Goal: Task Accomplishment & Management: Complete application form

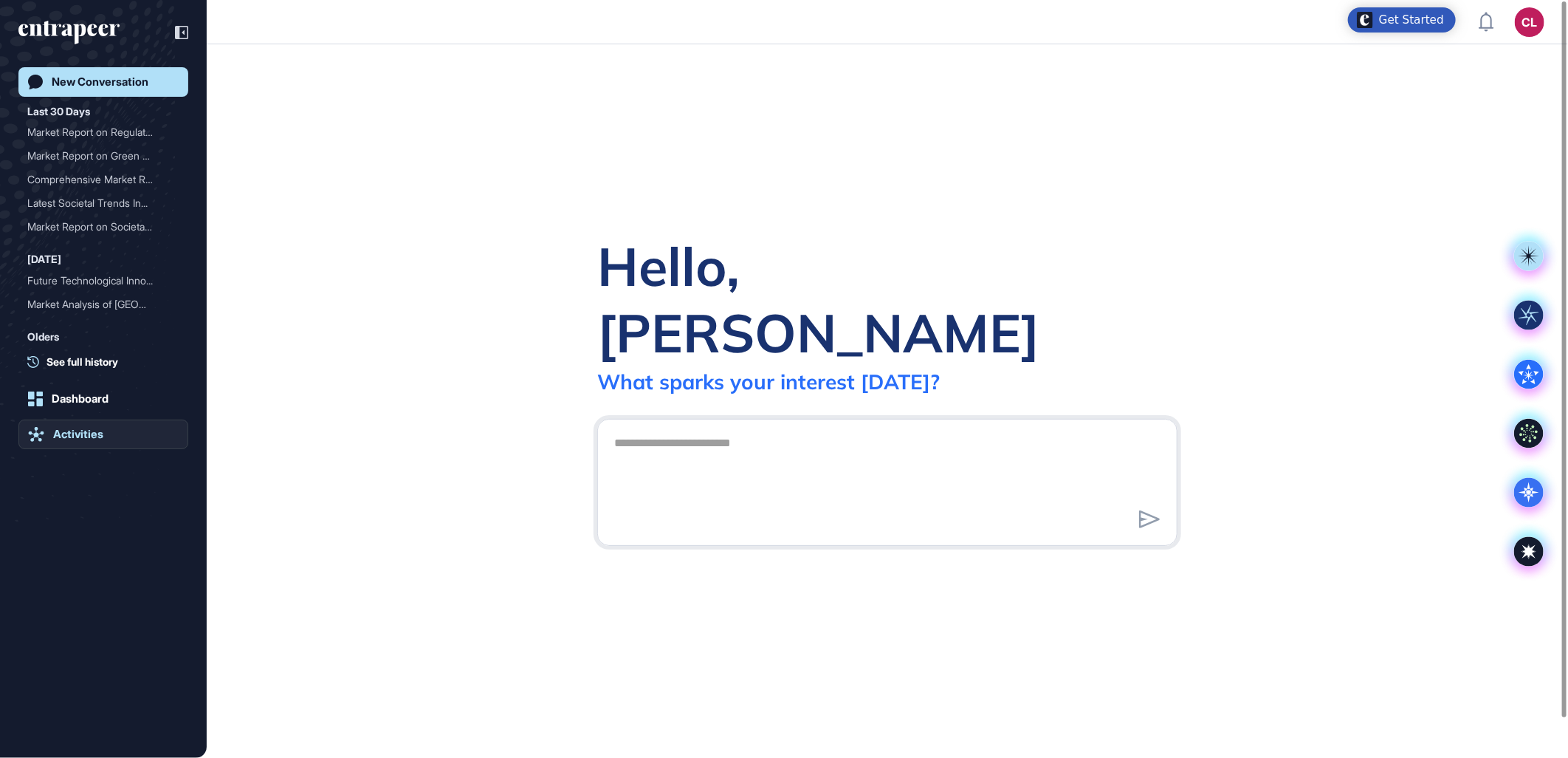
click at [53, 429] on div "Activities" at bounding box center [78, 434] width 50 height 14
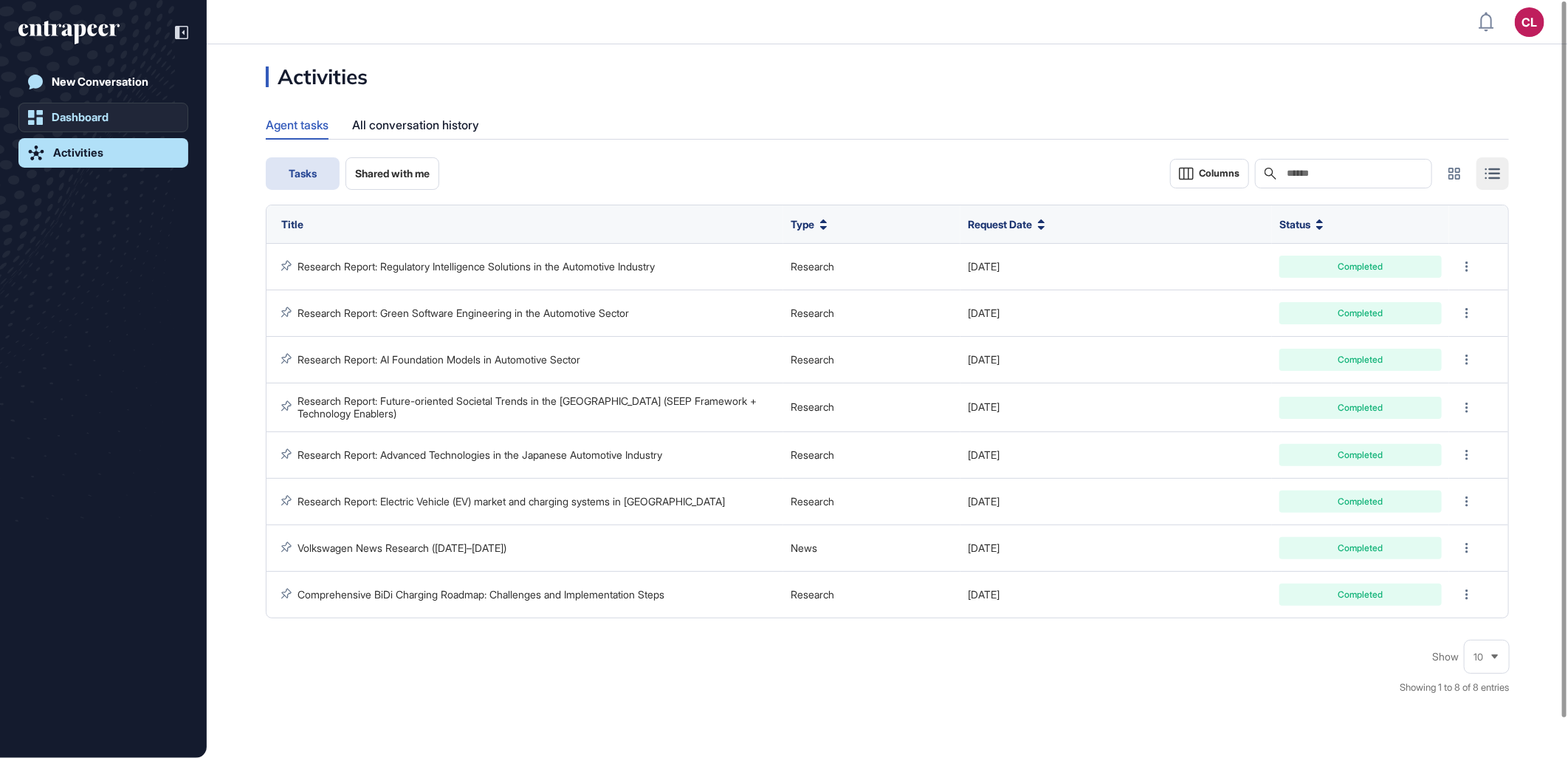
click at [113, 121] on link "Dashboard" at bounding box center [103, 117] width 170 height 30
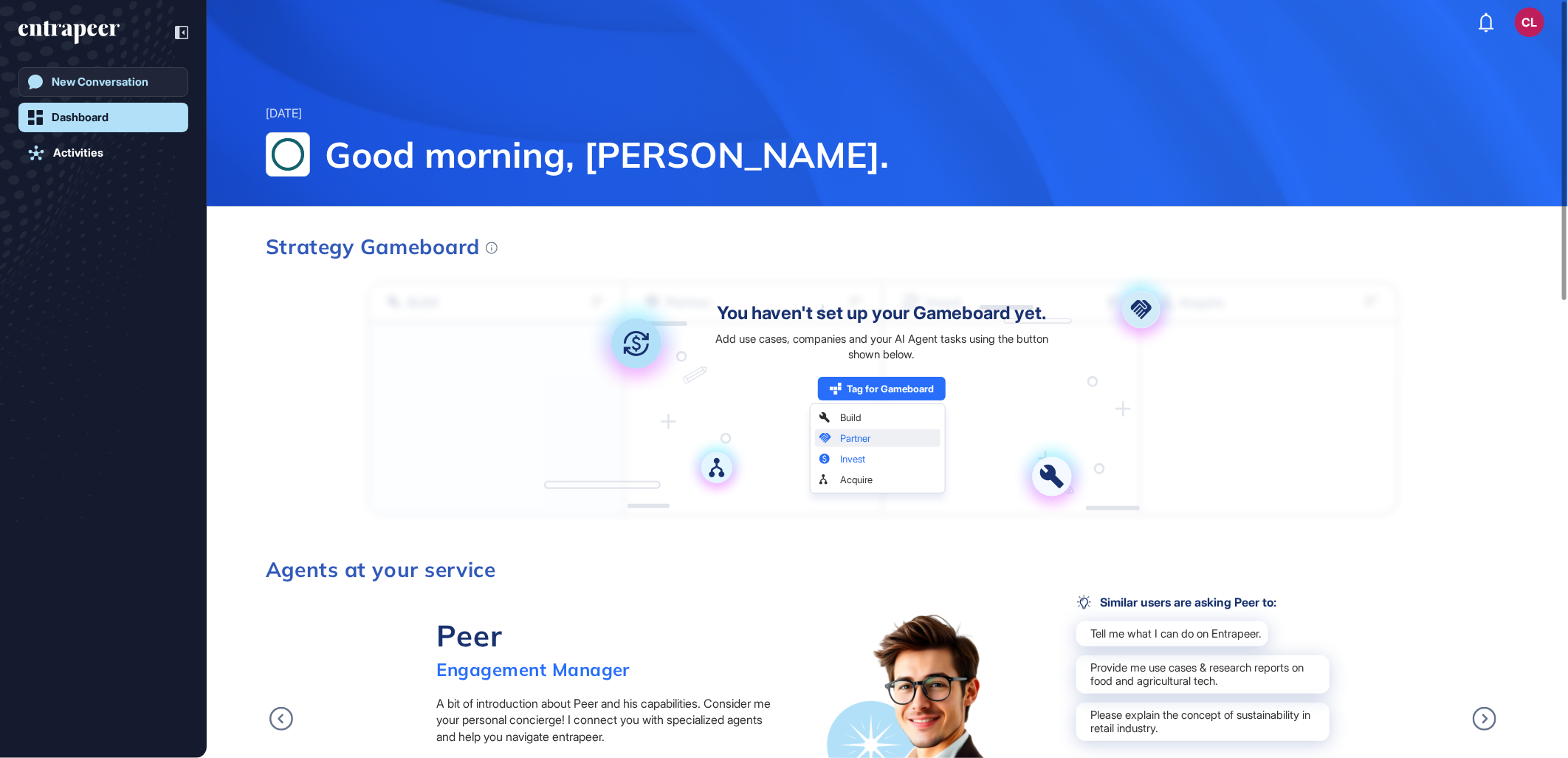
click at [120, 79] on div "New Conversation" at bounding box center [100, 82] width 97 height 14
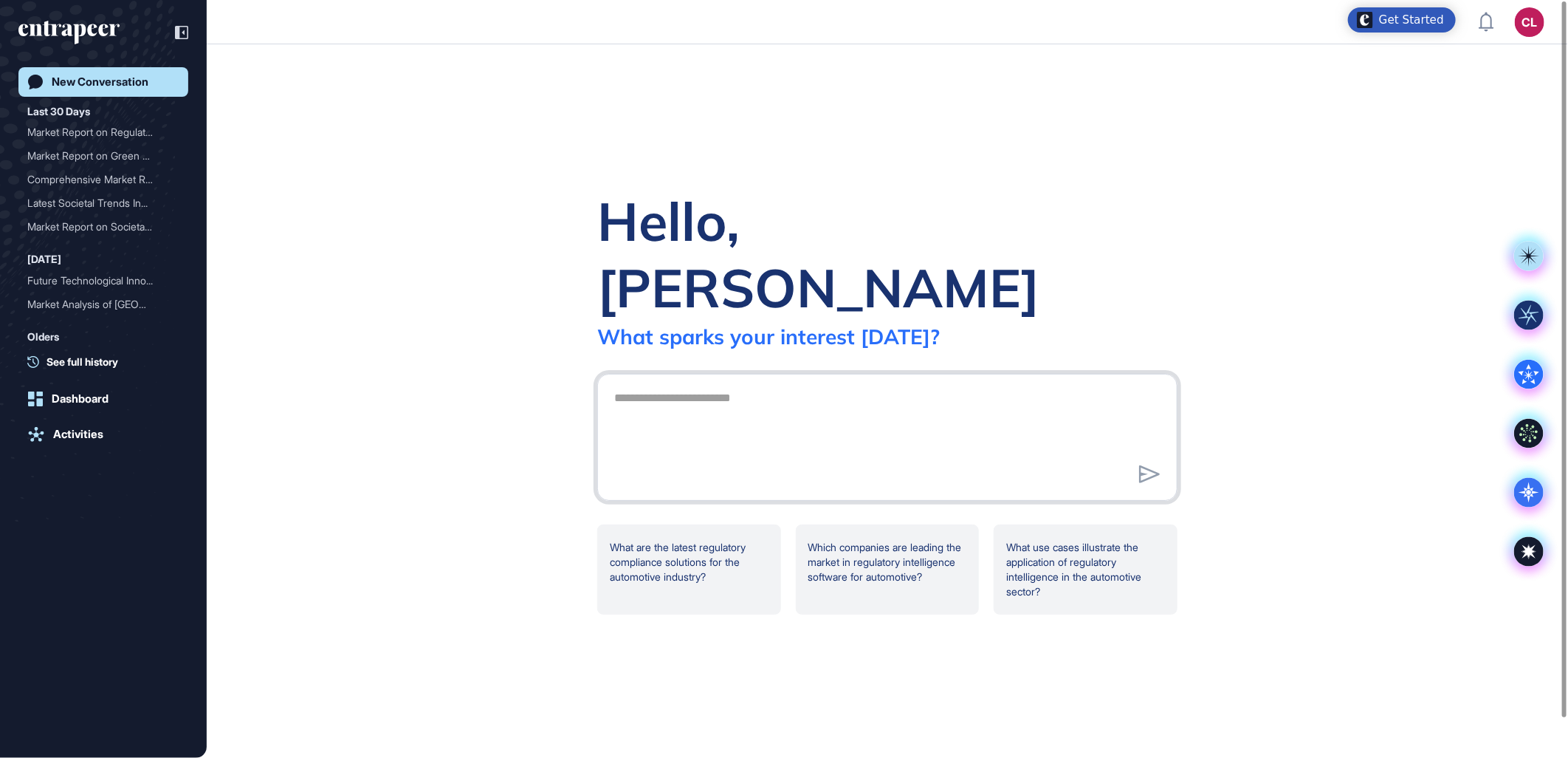
click at [725, 383] on textarea at bounding box center [886, 434] width 564 height 103
click at [726, 383] on textarea at bounding box center [886, 434] width 564 height 103
click at [1063, 383] on textarea "**********" at bounding box center [886, 434] width 564 height 103
paste textarea "**********"
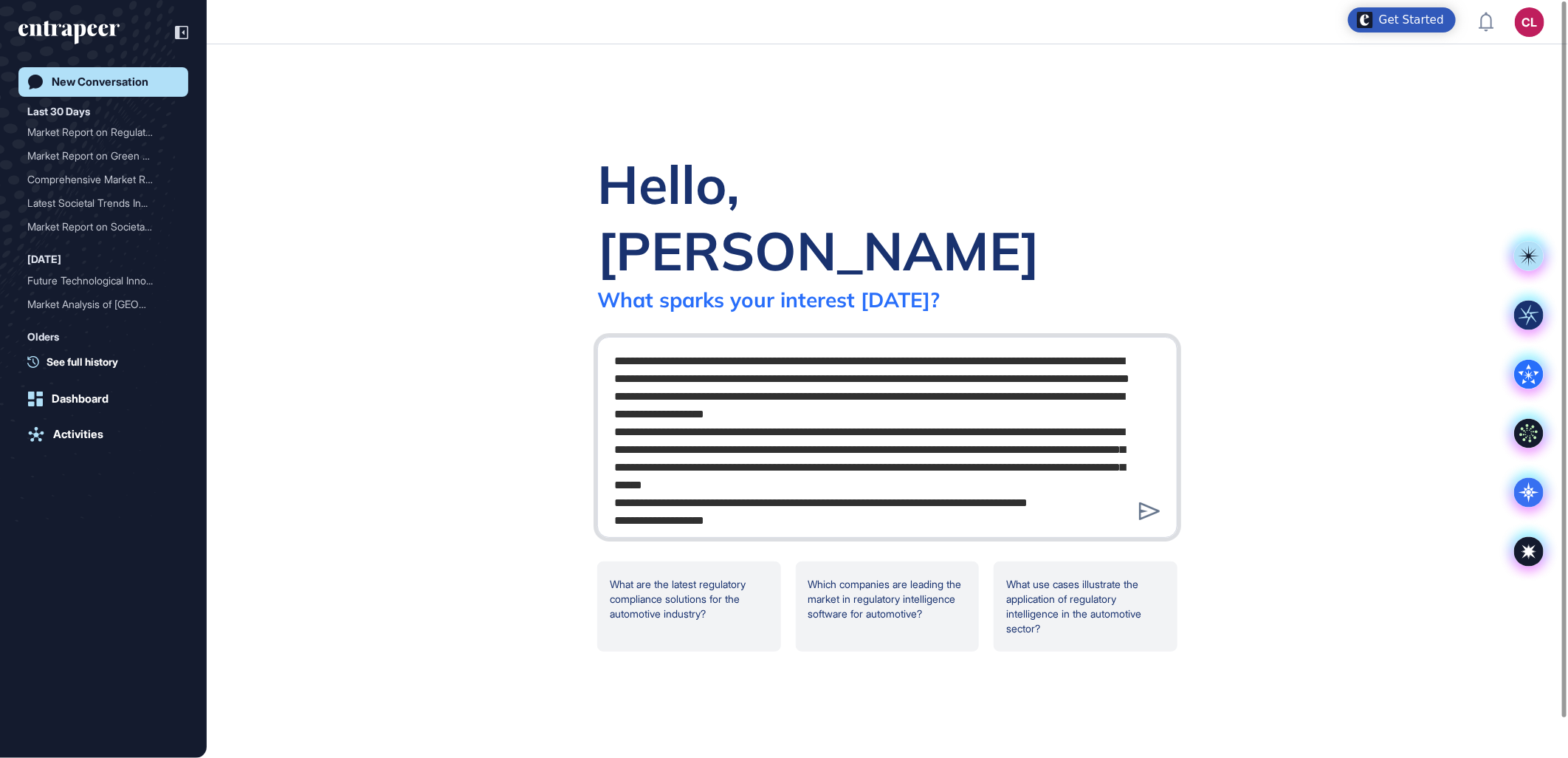
scroll to position [2255, 0]
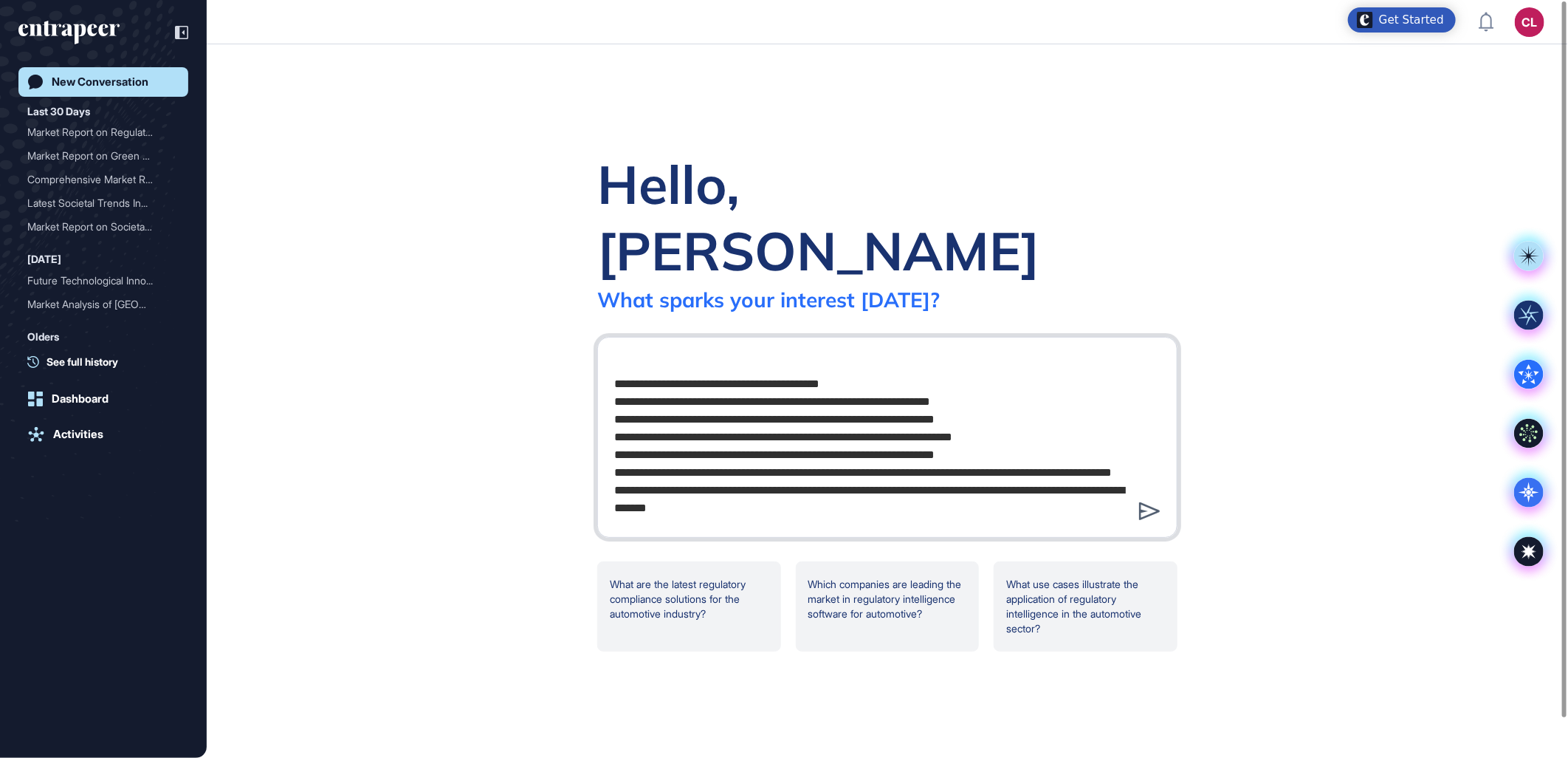
type textarea "**********"
click at [1147, 502] on icon at bounding box center [1149, 510] width 21 height 17
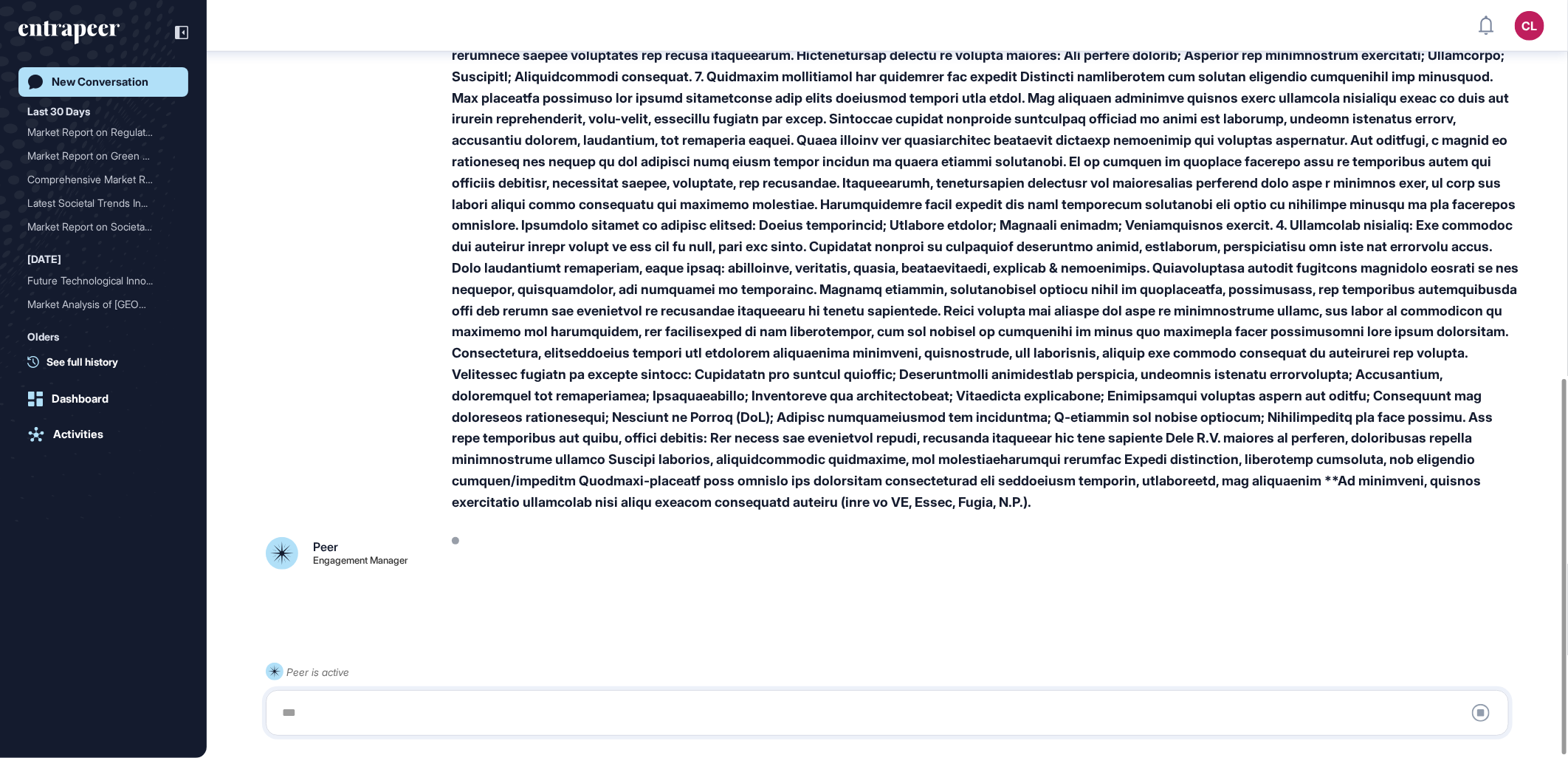
scroll to position [762, 0]
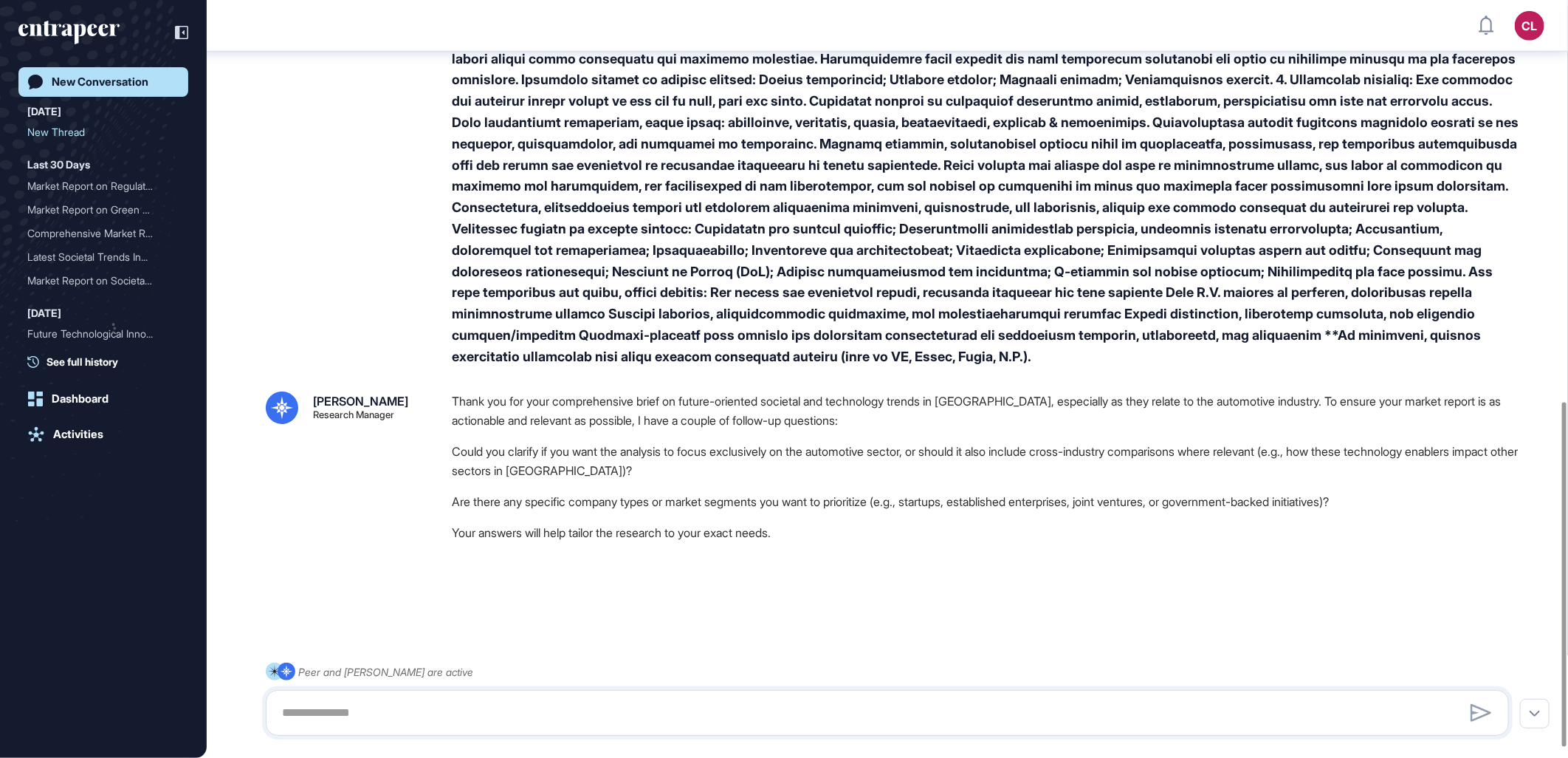
scroll to position [905, 0]
click at [835, 452] on li "Could you clarify if you want the analysis to focus exclusively on the automoti…" at bounding box center [986, 461] width 1069 height 39
click at [525, 720] on textarea at bounding box center [886, 713] width 1227 height 30
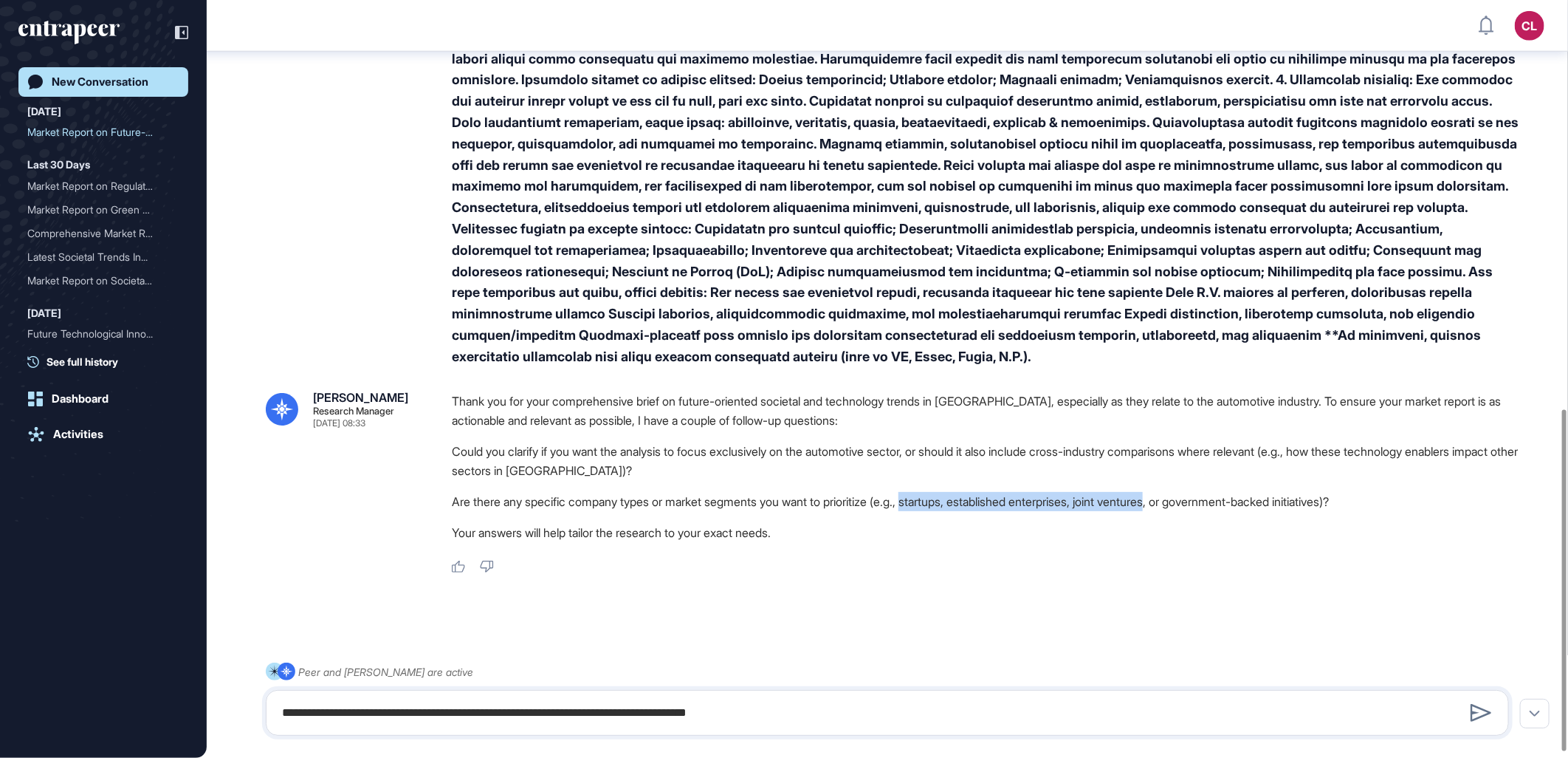
drag, startPoint x: 931, startPoint y: 499, endPoint x: 1190, endPoint y: 508, distance: 259.2
click at [1190, 508] on li "Are there any specific company types or market segments you want to prioritize …" at bounding box center [986, 502] width 1069 height 19
copy li "startups, established enterprises, joint ventures"
click at [836, 705] on textarea "**********" at bounding box center [886, 713] width 1227 height 30
drag, startPoint x: 1118, startPoint y: 502, endPoint x: 1299, endPoint y: 502, distance: 181.0
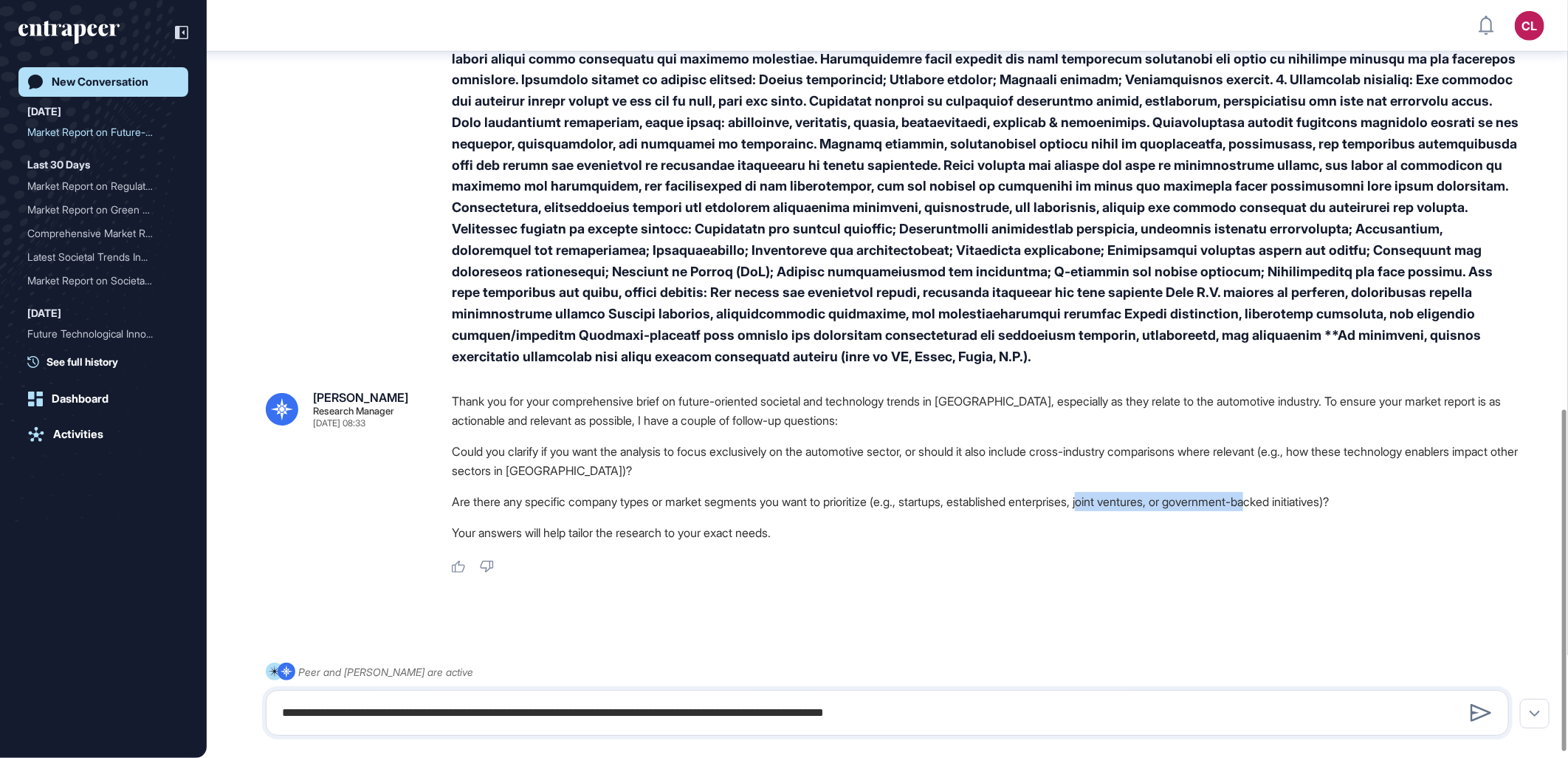
click at [1299, 502] on li "Are there any specific company types or market segments you want to prioritize …" at bounding box center [986, 502] width 1069 height 19
click at [1113, 506] on li "Are there any specific company types or market segments you want to prioritize …" at bounding box center [986, 502] width 1069 height 19
drag, startPoint x: 1119, startPoint y: 502, endPoint x: 1379, endPoint y: 508, distance: 260.1
click at [1379, 508] on li "Are there any specific company types or market segments you want to prioritize …" at bounding box center [986, 502] width 1069 height 19
copy li "joint ventures, or government-backed initiatives"
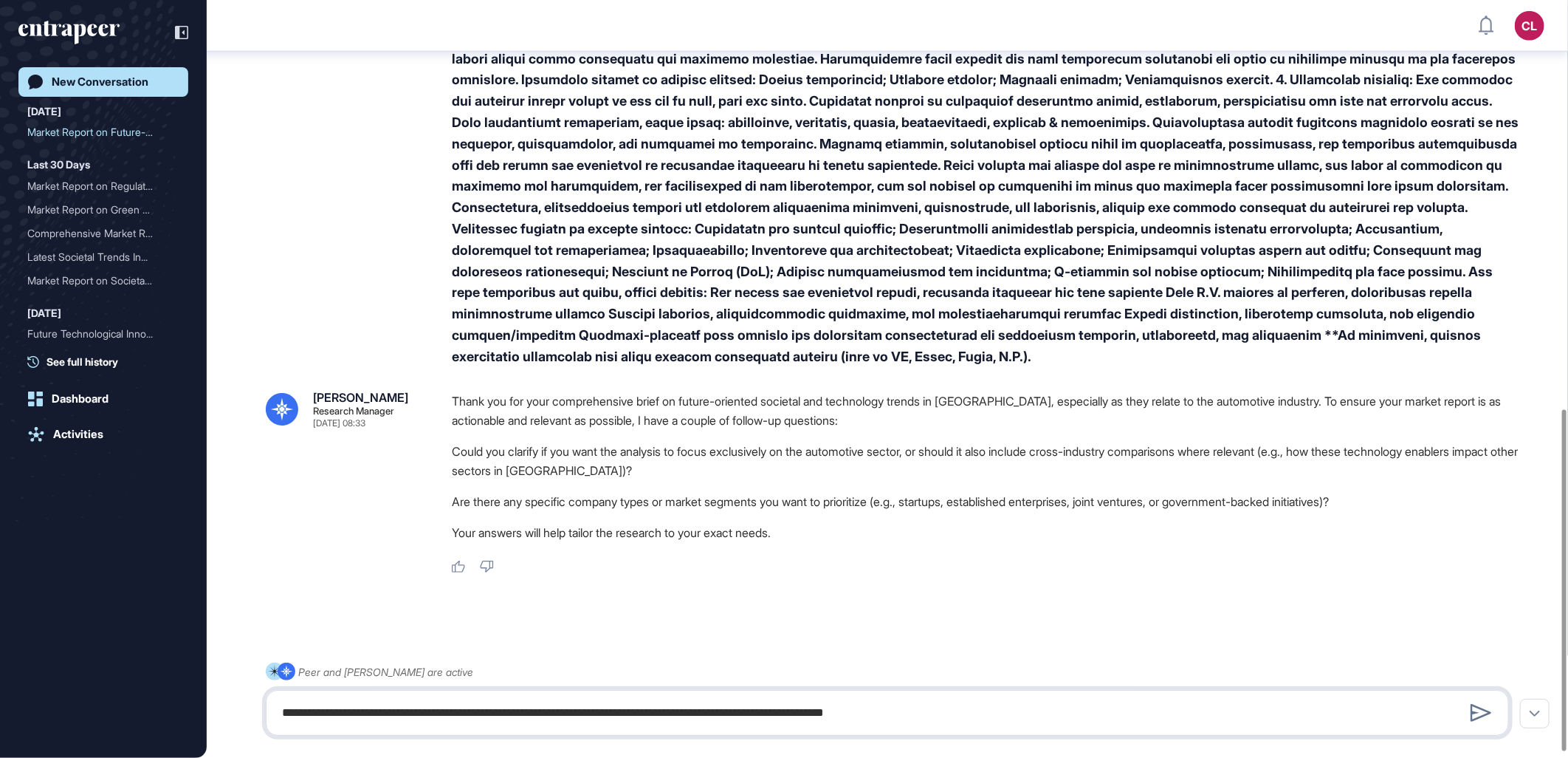
click at [1063, 706] on textarea "**********" at bounding box center [886, 713] width 1227 height 30
paste textarea "**********"
click at [1265, 717] on textarea "**********" at bounding box center [886, 713] width 1227 height 30
type textarea "**********"
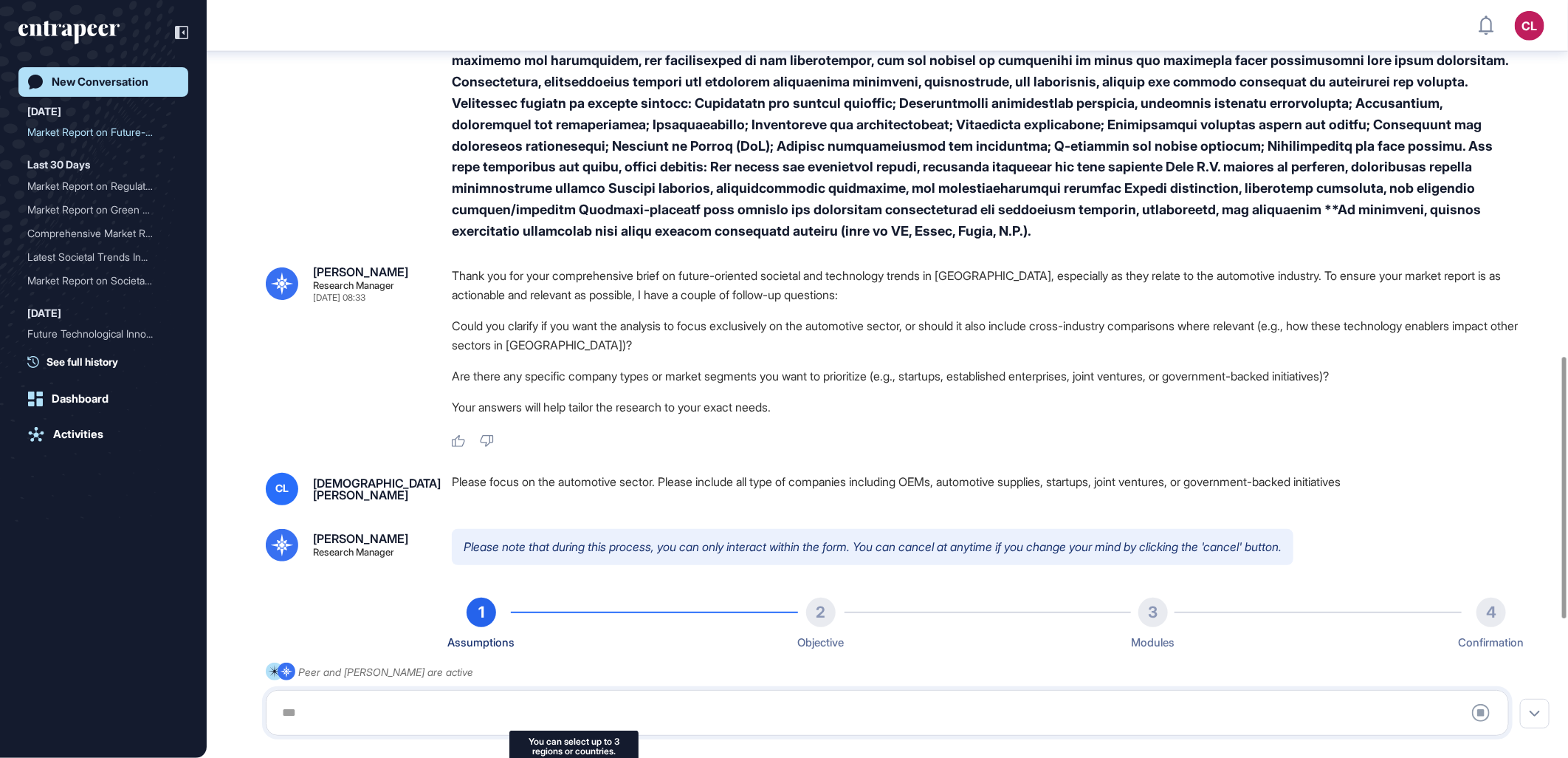
scroll to position [3, 0]
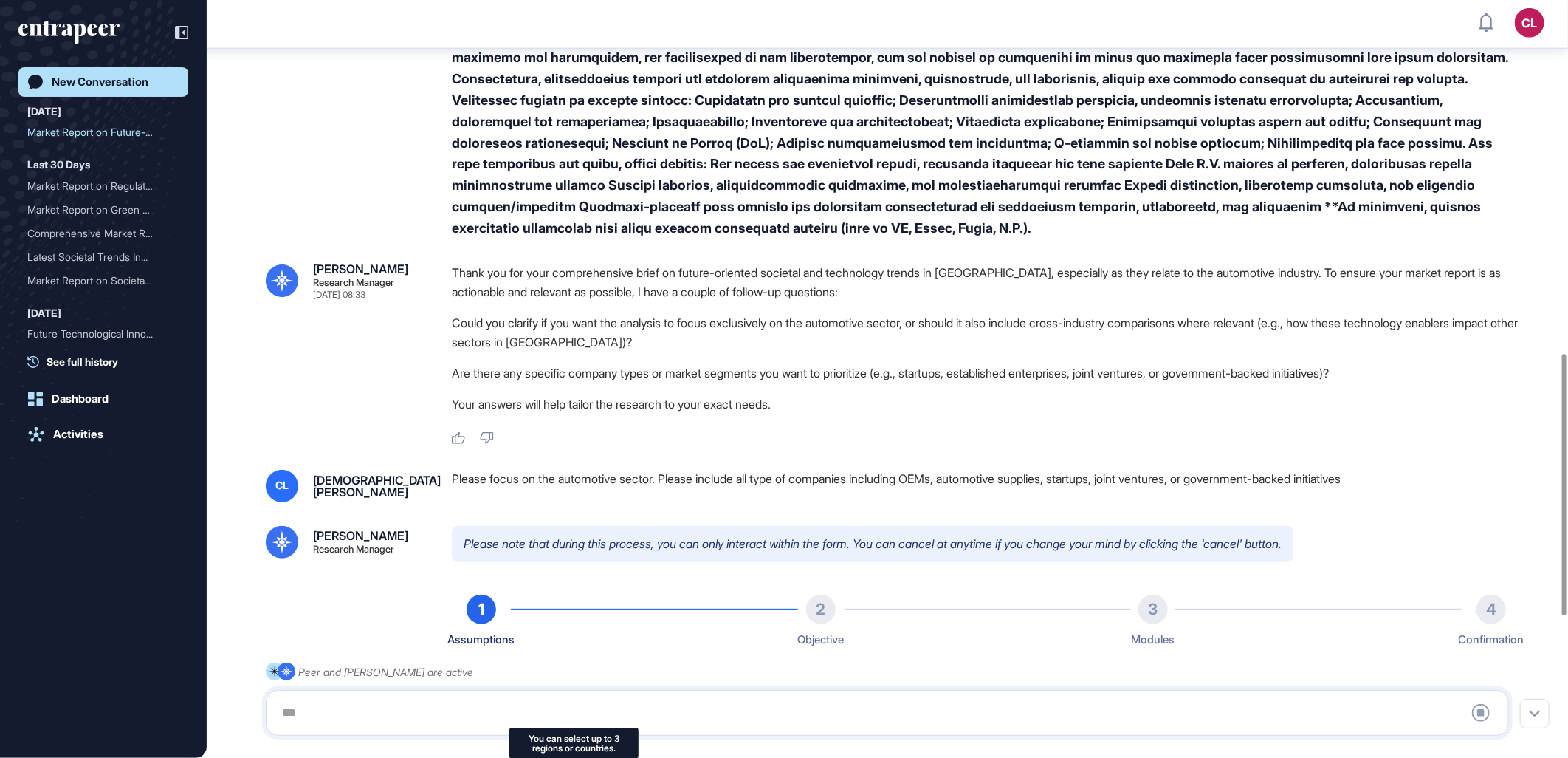
type input "**********"
type input "**"
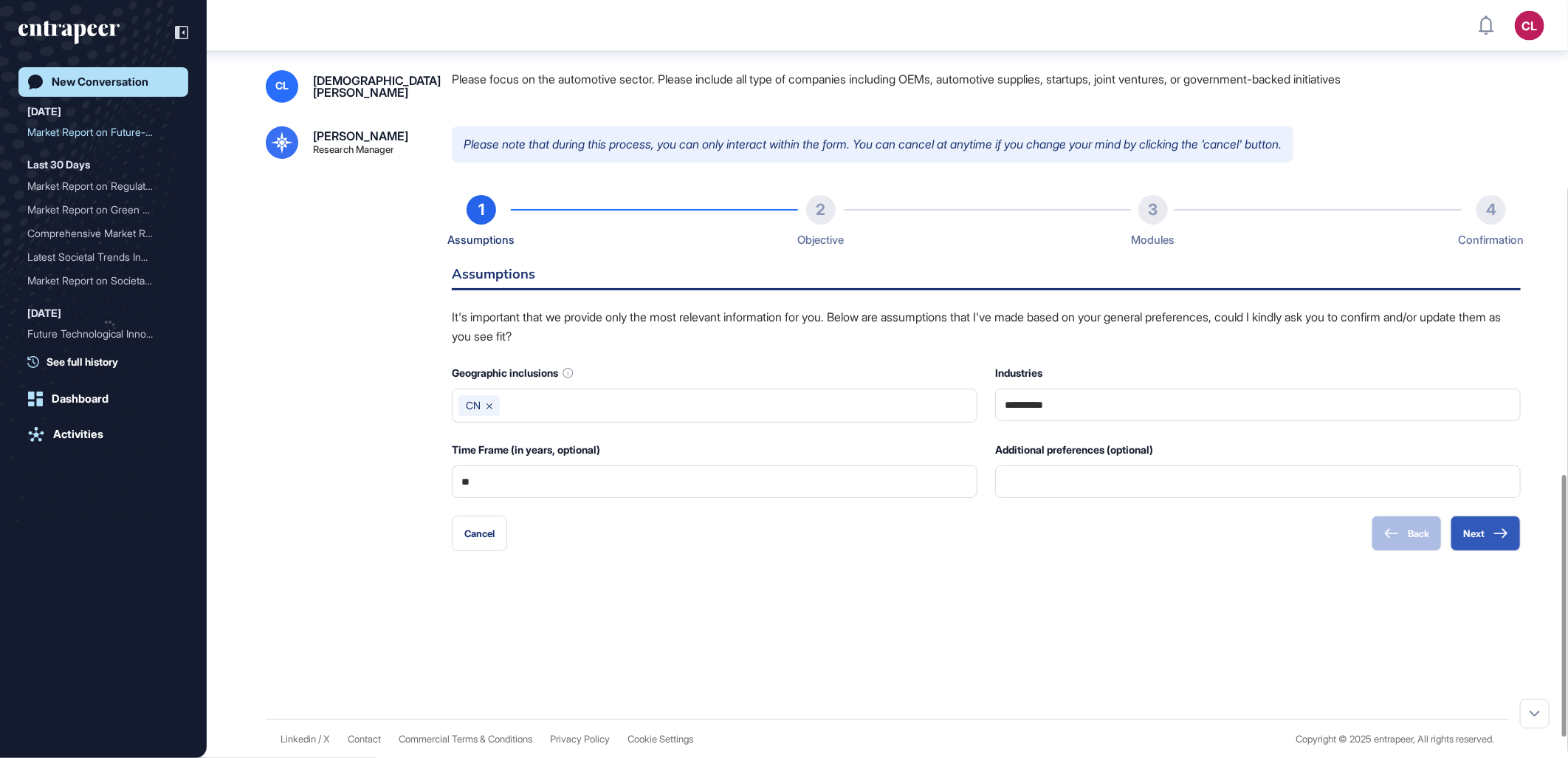
scroll to position [1433, 0]
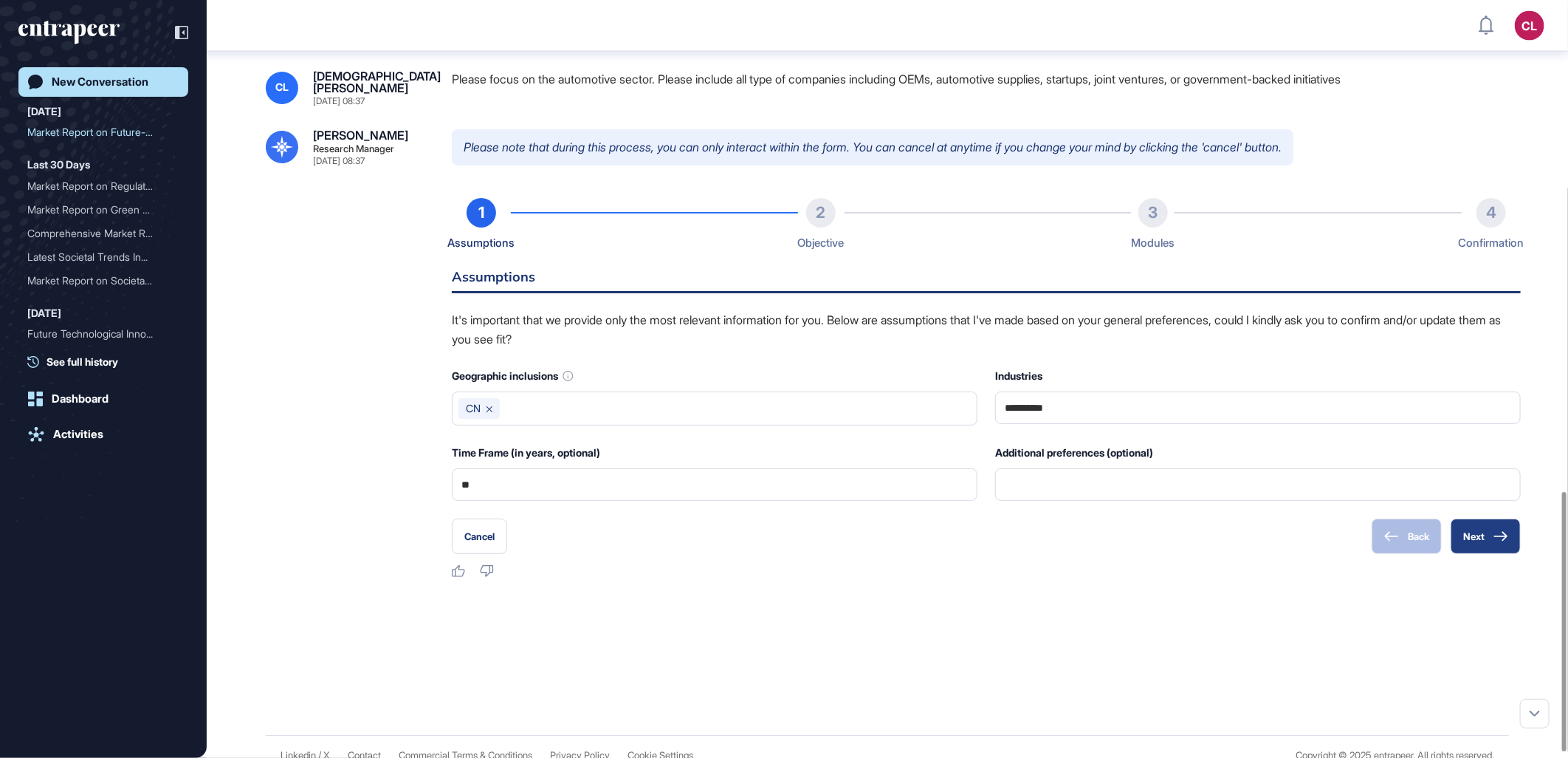
click at [1507, 540] on button "Next" at bounding box center [1486, 536] width 71 height 36
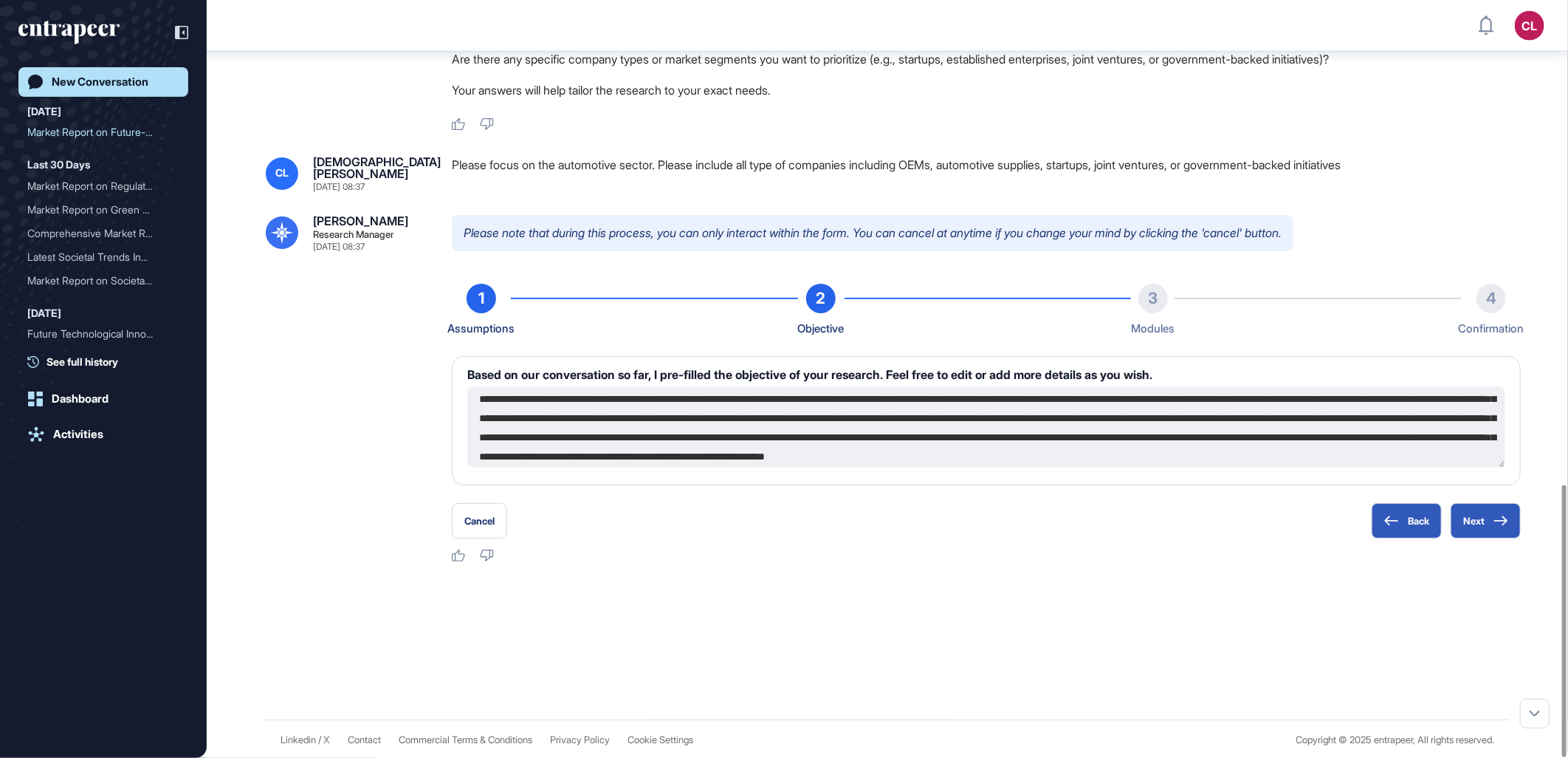
scroll to position [57, 0]
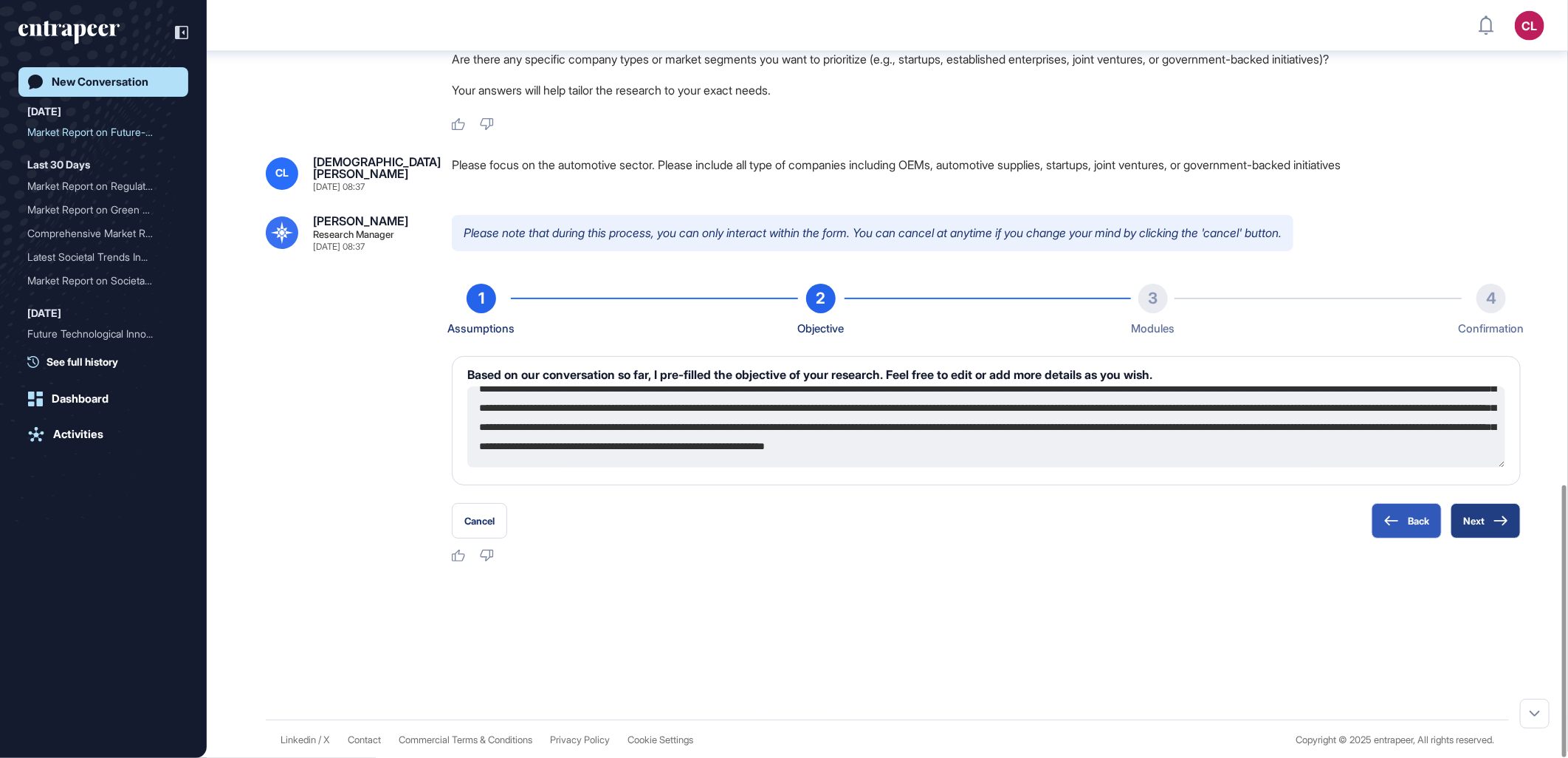
click at [1494, 515] on icon at bounding box center [1500, 520] width 15 height 11
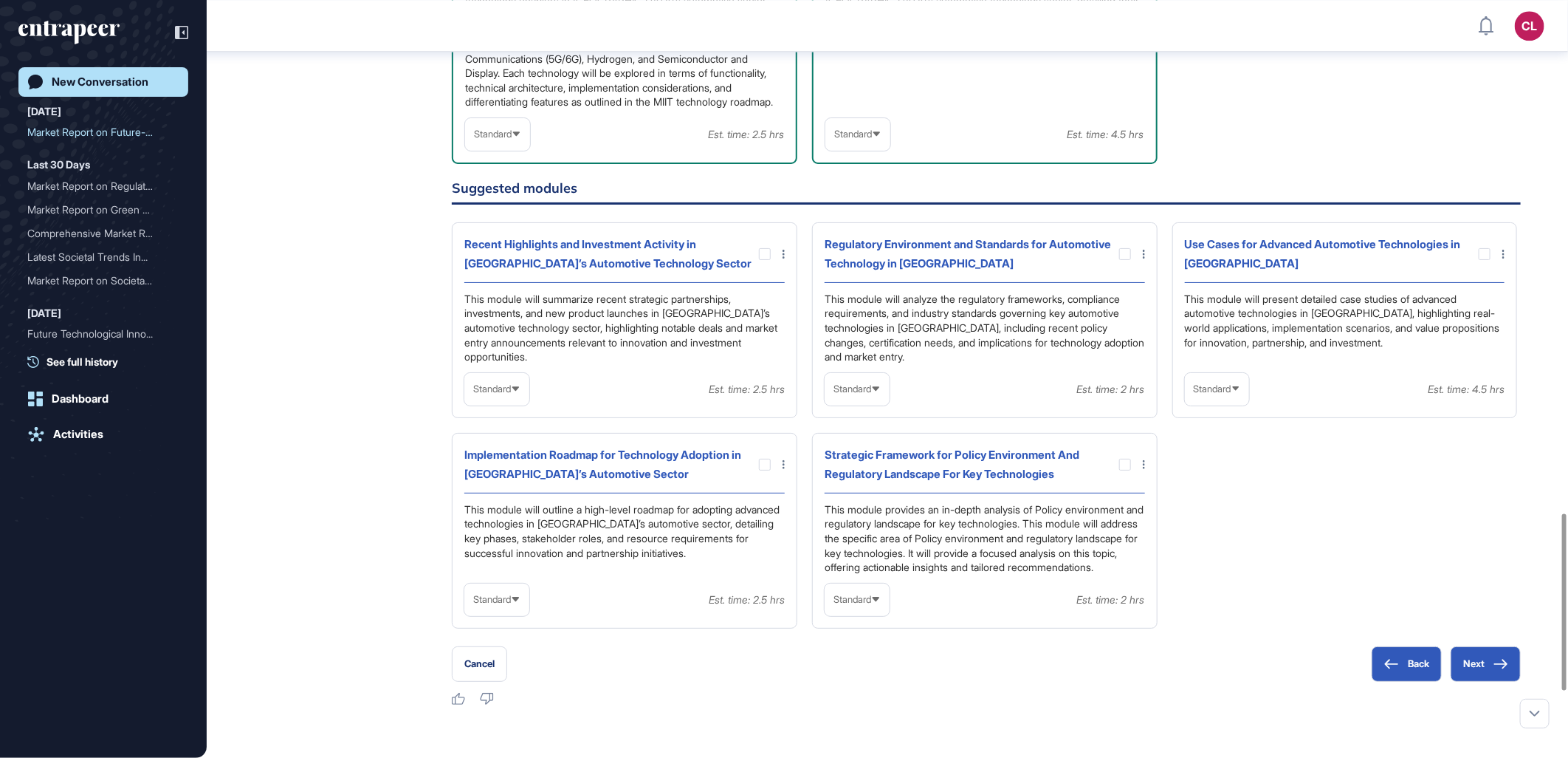
scroll to position [2318, 0]
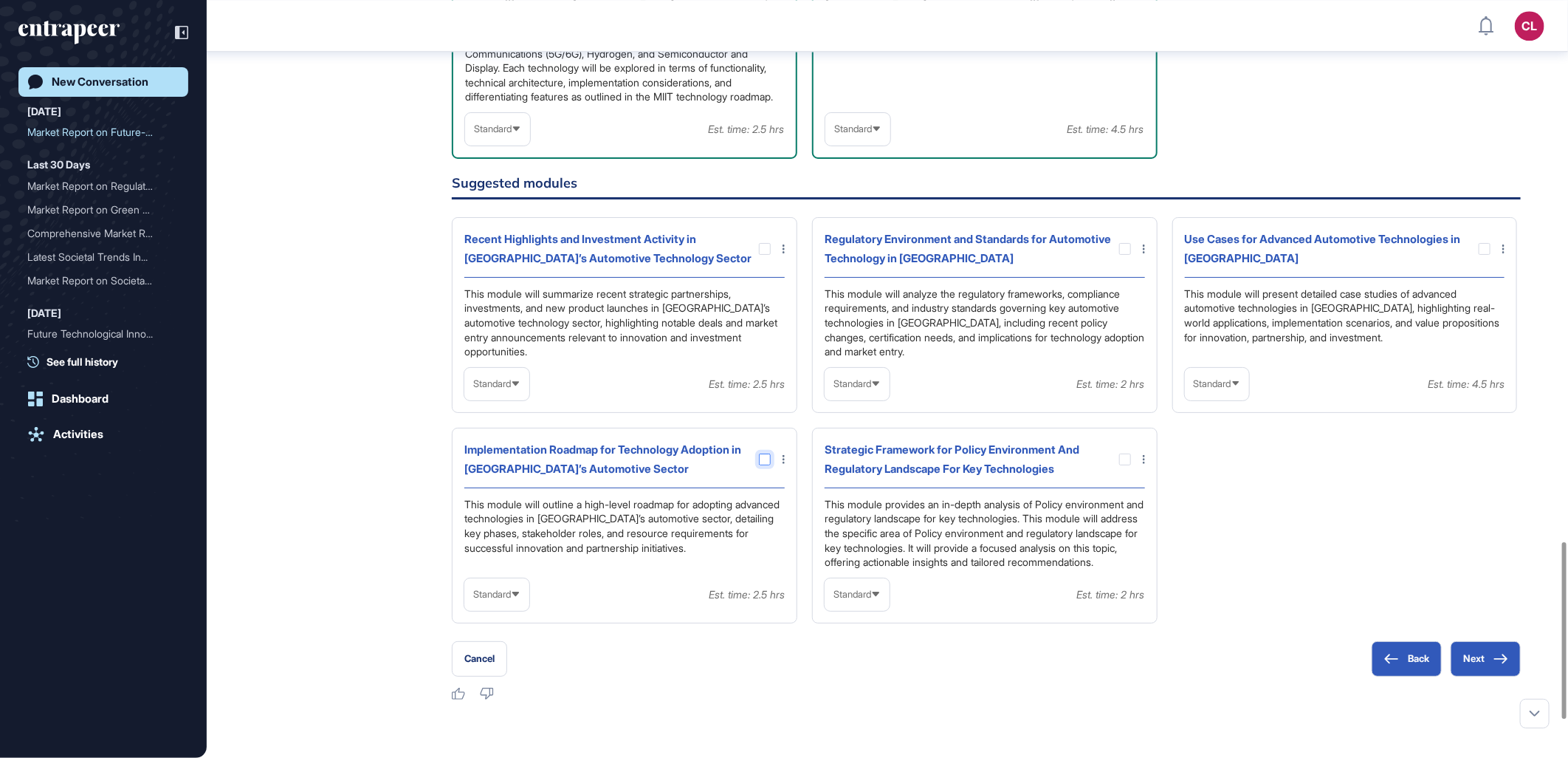
click at [767, 465] on div at bounding box center [765, 459] width 12 height 12
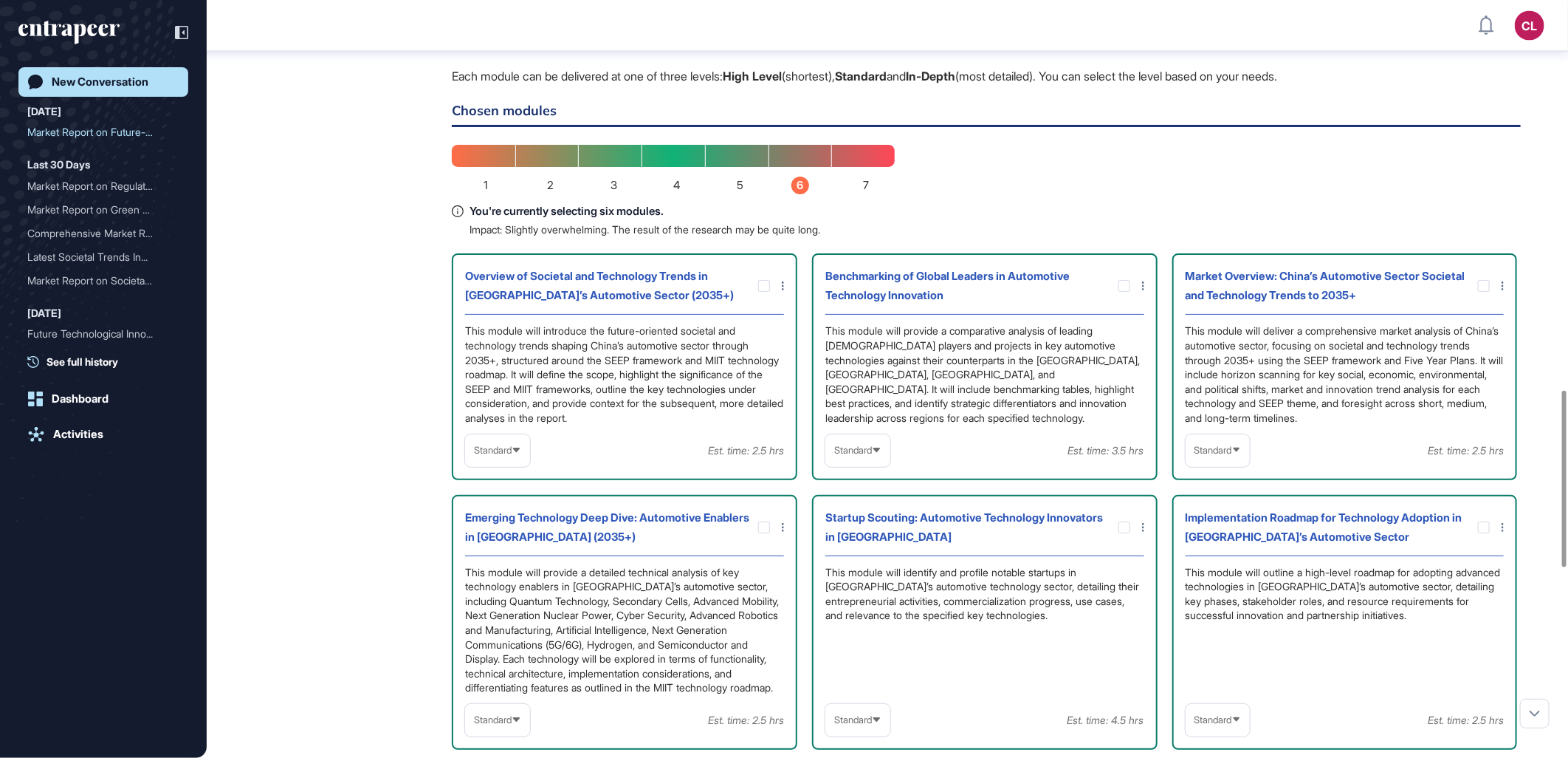
scroll to position [1990, 0]
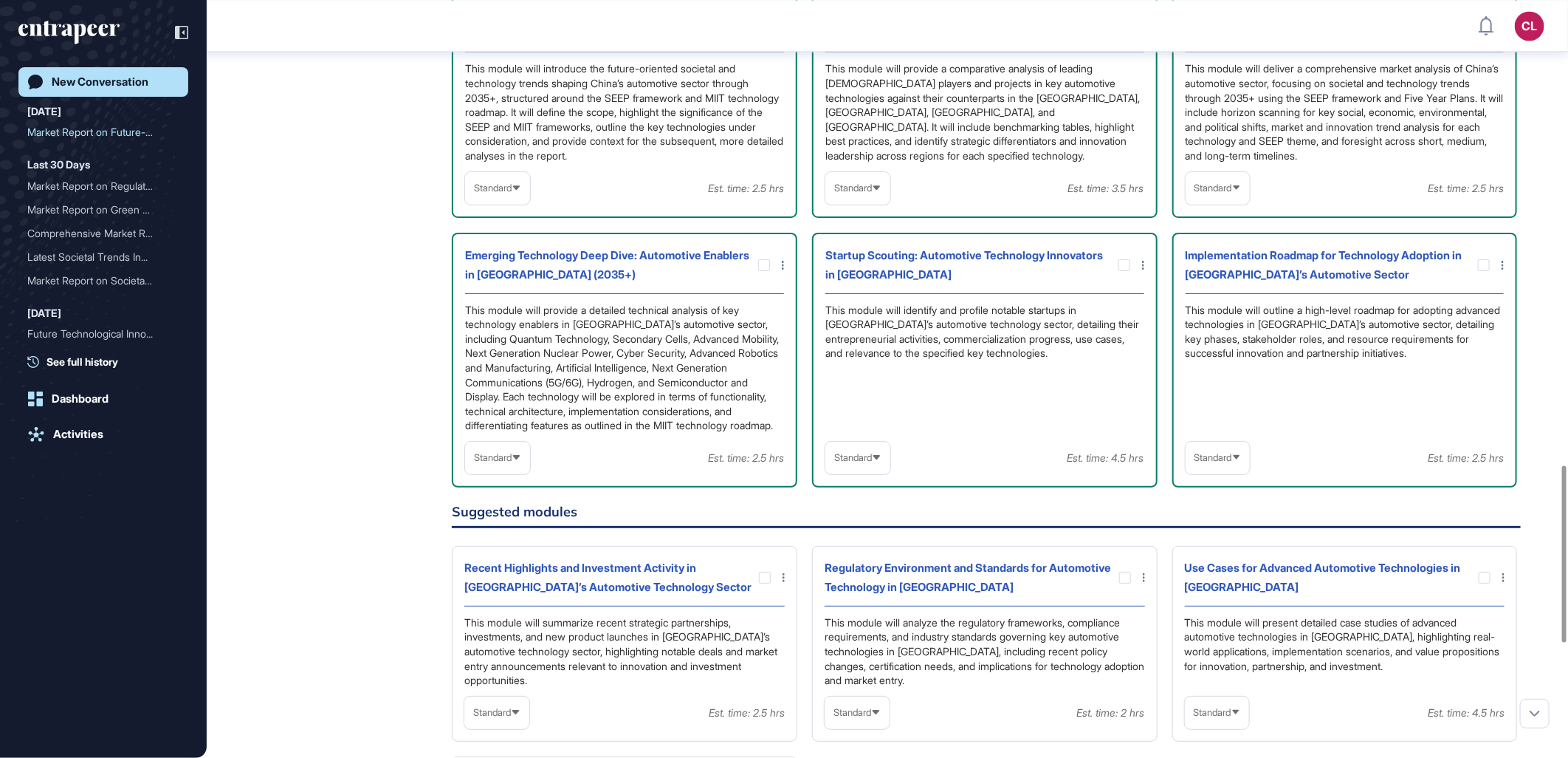
click at [530, 472] on div "Standard" at bounding box center [497, 457] width 65 height 29
click at [1267, 474] on div "Standard Est. time: 2.5 hrs" at bounding box center [1345, 458] width 319 height 33
click at [1230, 472] on div "Standard" at bounding box center [1217, 457] width 65 height 29
click at [1214, 560] on li "In-depth" at bounding box center [1218, 552] width 56 height 30
click at [998, 409] on div "This module will identify and profile notable startups in [GEOGRAPHIC_DATA]’s a…" at bounding box center [985, 367] width 319 height 130
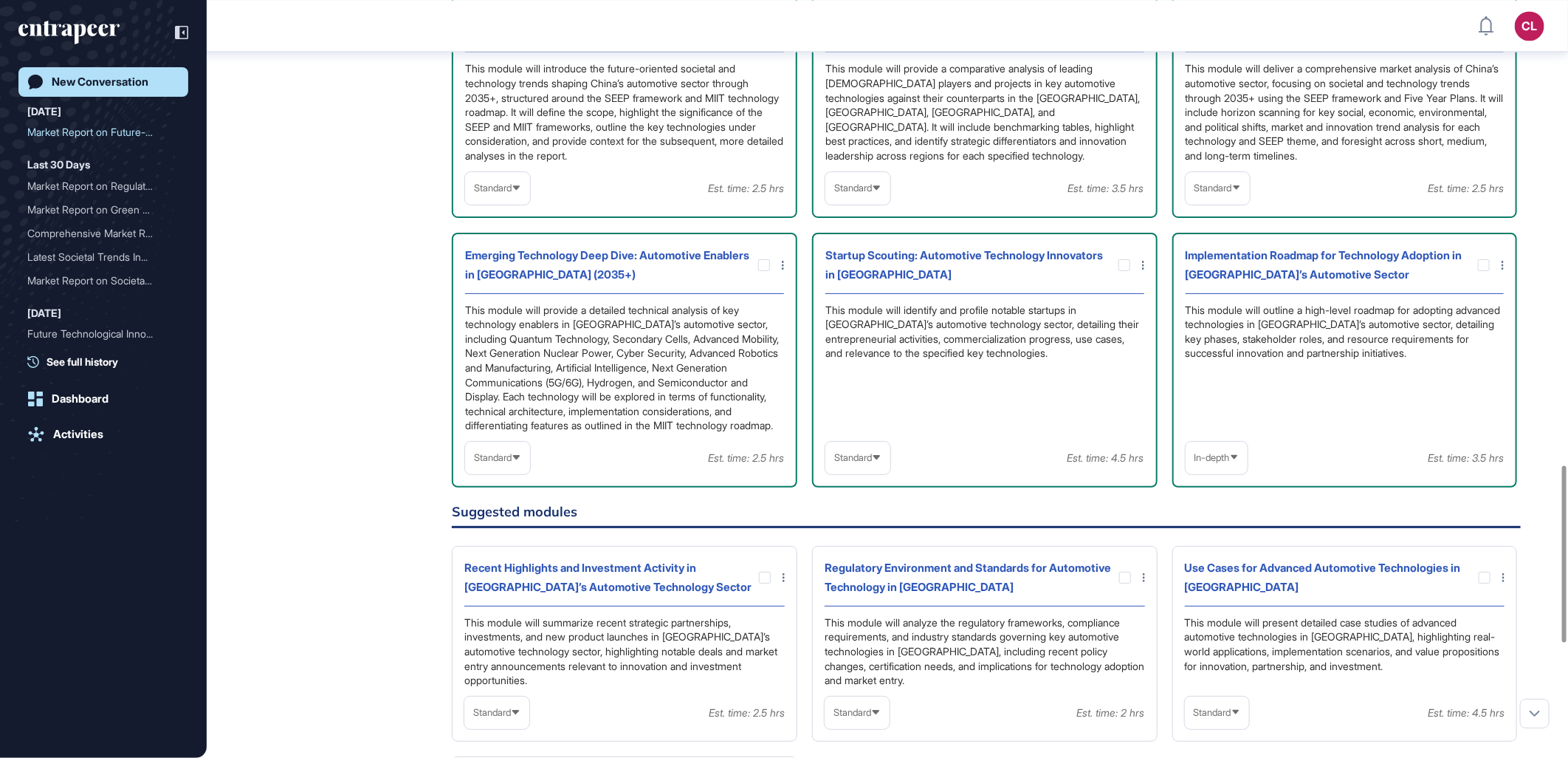
click at [884, 466] on div "Standard" at bounding box center [857, 457] width 65 height 29
click at [857, 562] on li "In-depth" at bounding box center [857, 552] width 56 height 30
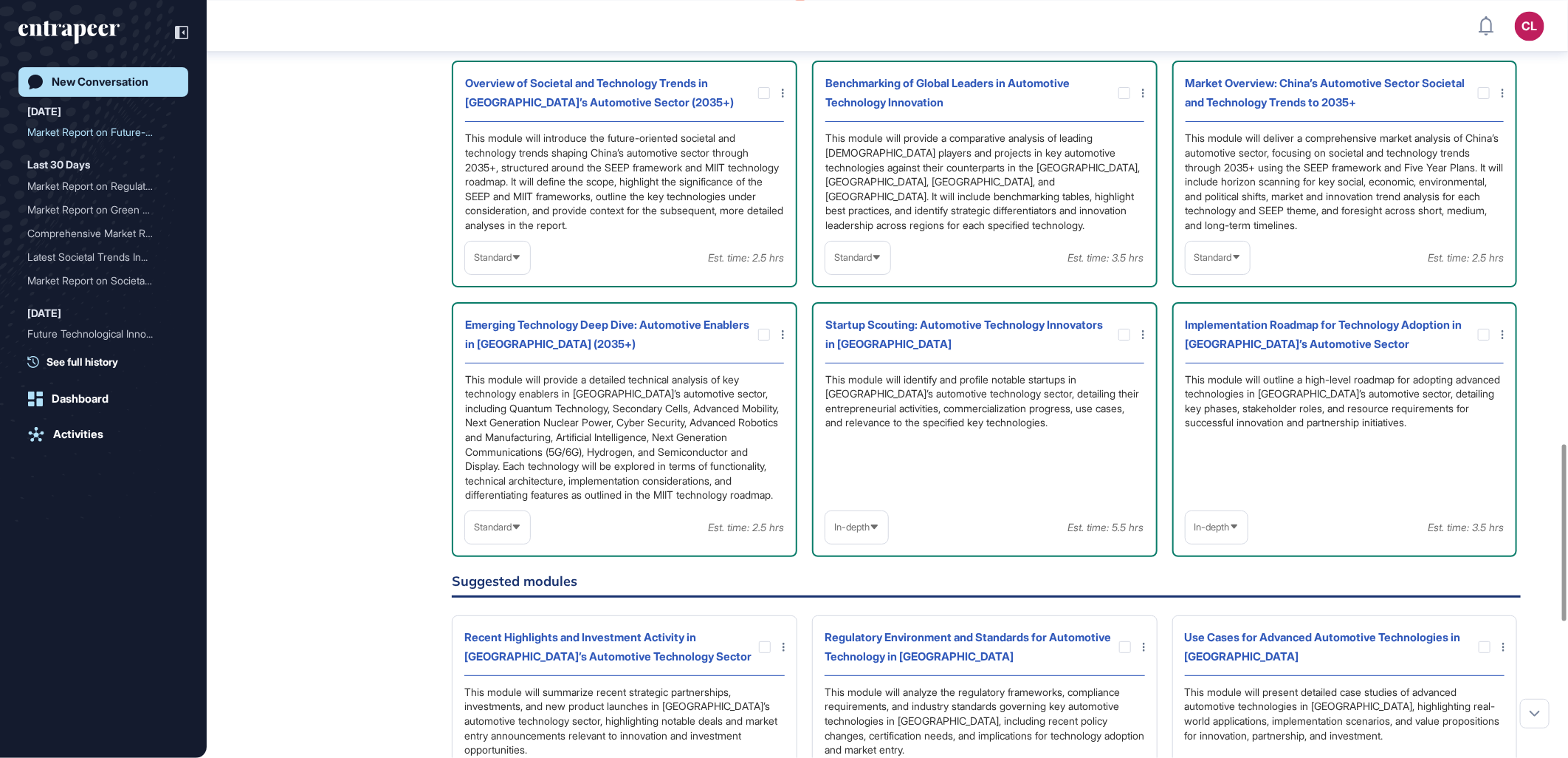
scroll to position [1826, 0]
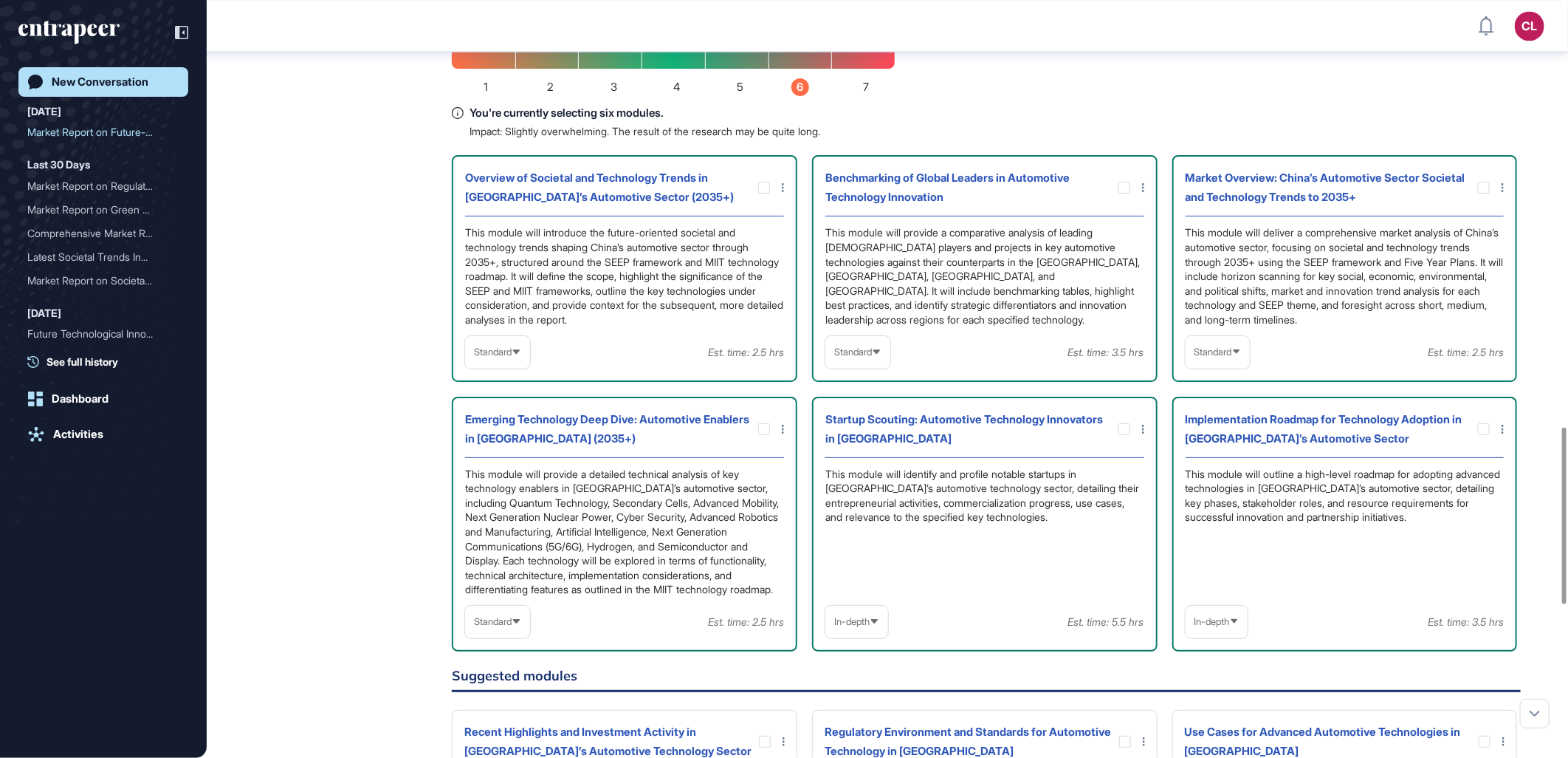
click at [1231, 339] on div "Standard" at bounding box center [1217, 352] width 65 height 29
click at [1214, 441] on li "In-depth" at bounding box center [1218, 447] width 56 height 30
click at [881, 355] on div "Standard" at bounding box center [857, 352] width 65 height 29
click at [954, 341] on div "Standard High-Level Standard In-depth Est. time: 3.5 hrs" at bounding box center [985, 352] width 319 height 33
click at [521, 627] on icon at bounding box center [516, 622] width 10 height 10
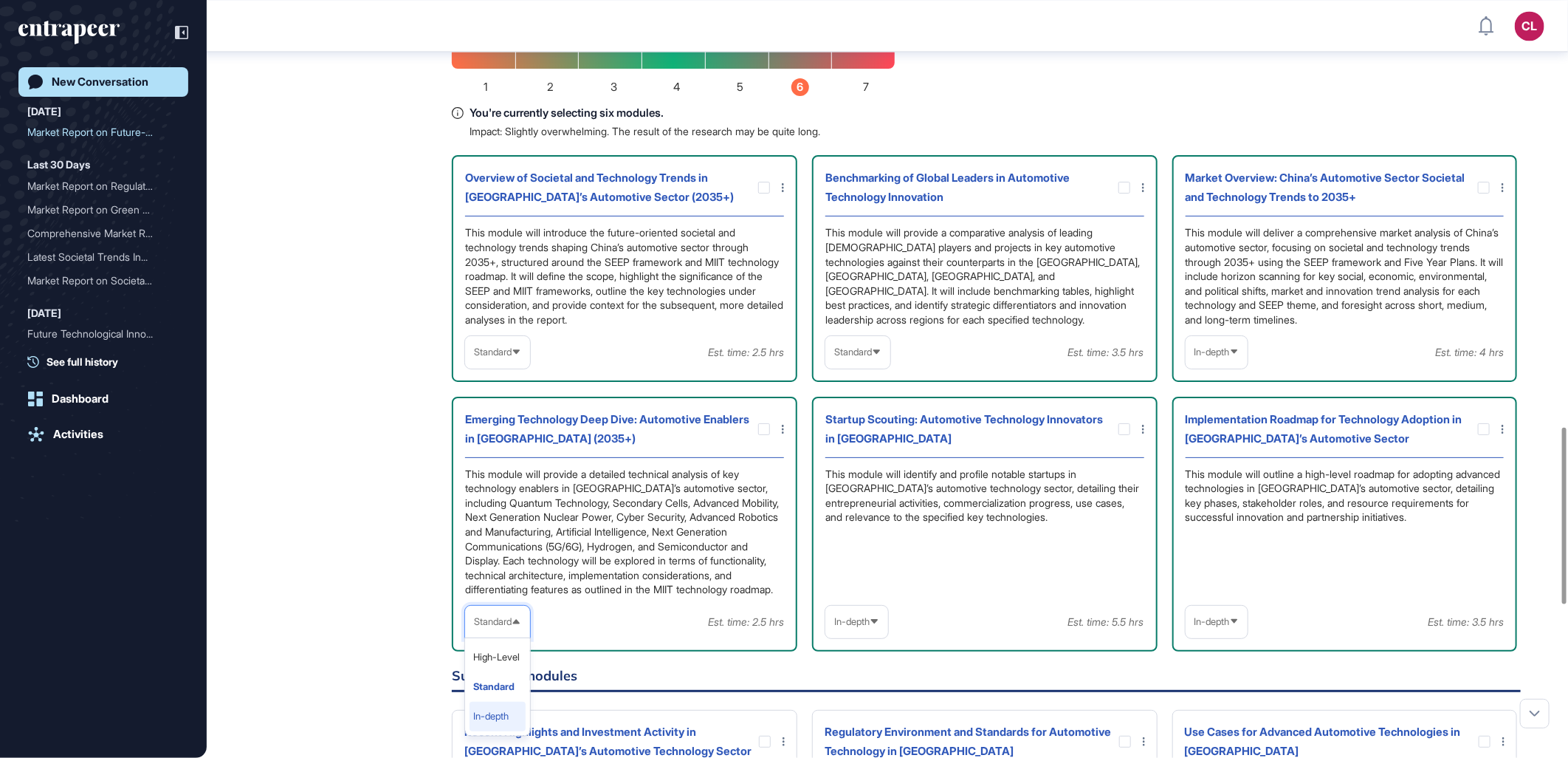
click at [498, 726] on li "In-depth" at bounding box center [498, 716] width 56 height 30
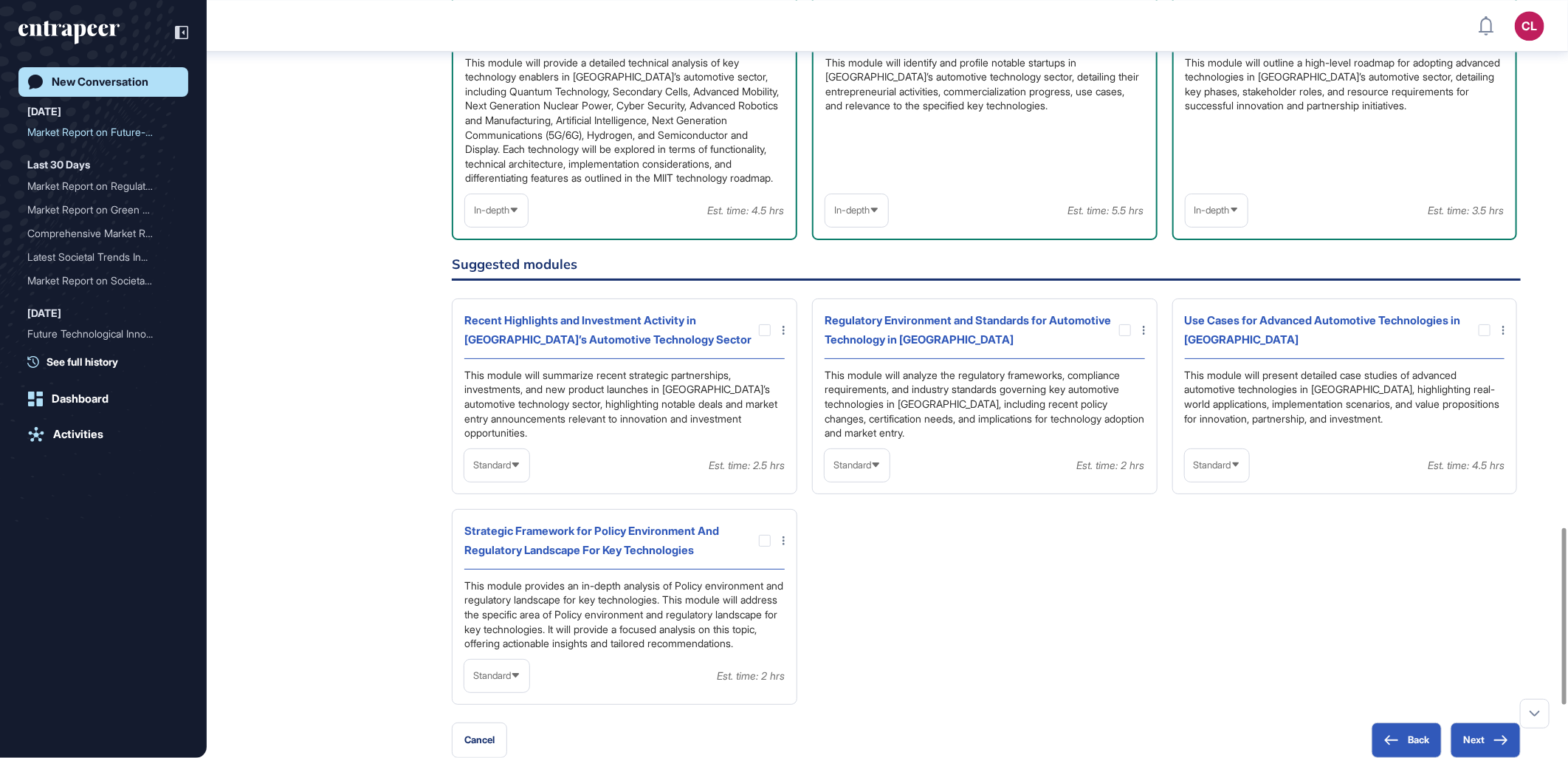
scroll to position [2235, 0]
click at [1482, 337] on div at bounding box center [1485, 332] width 12 height 12
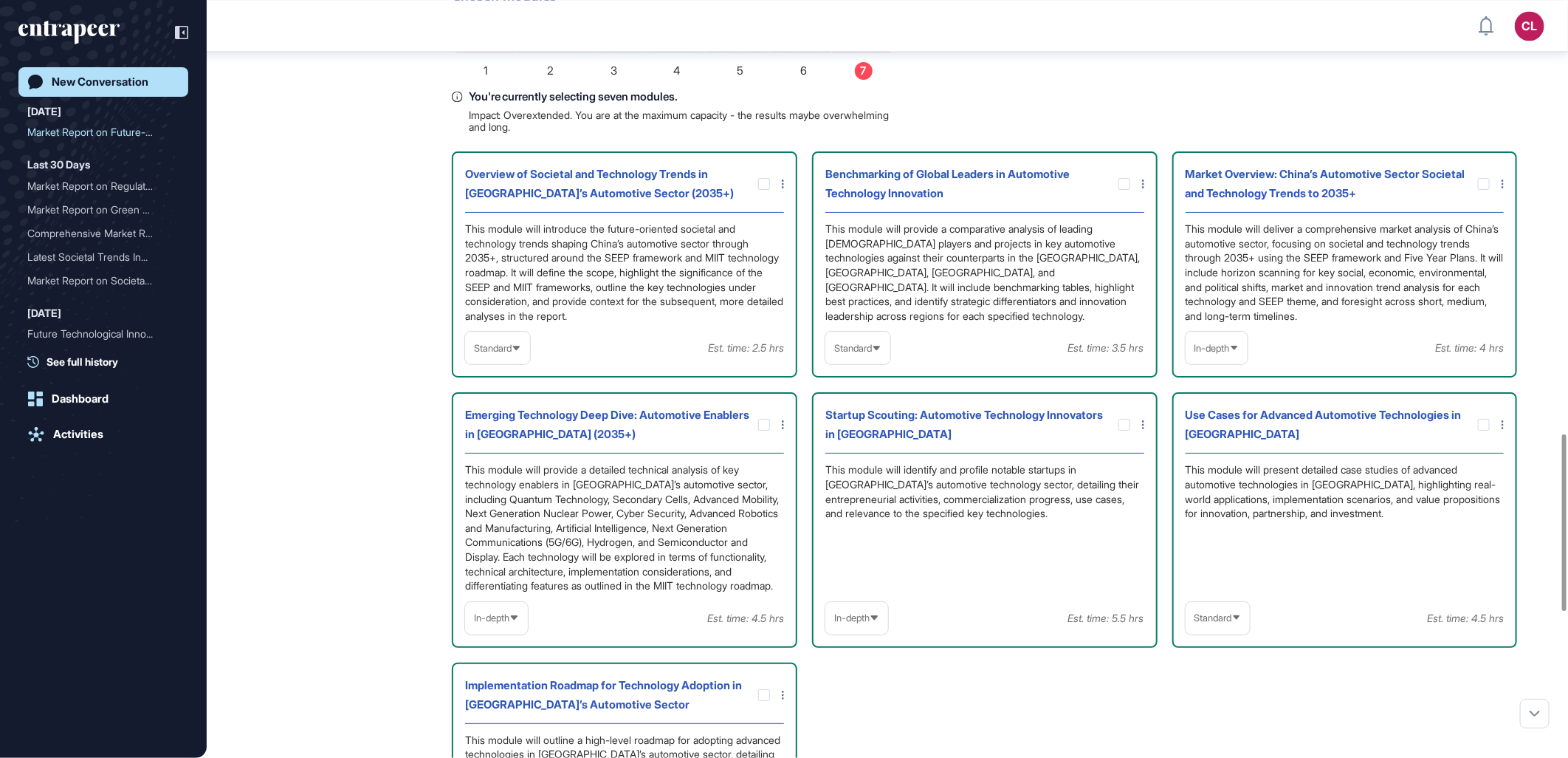
scroll to position [1839, 0]
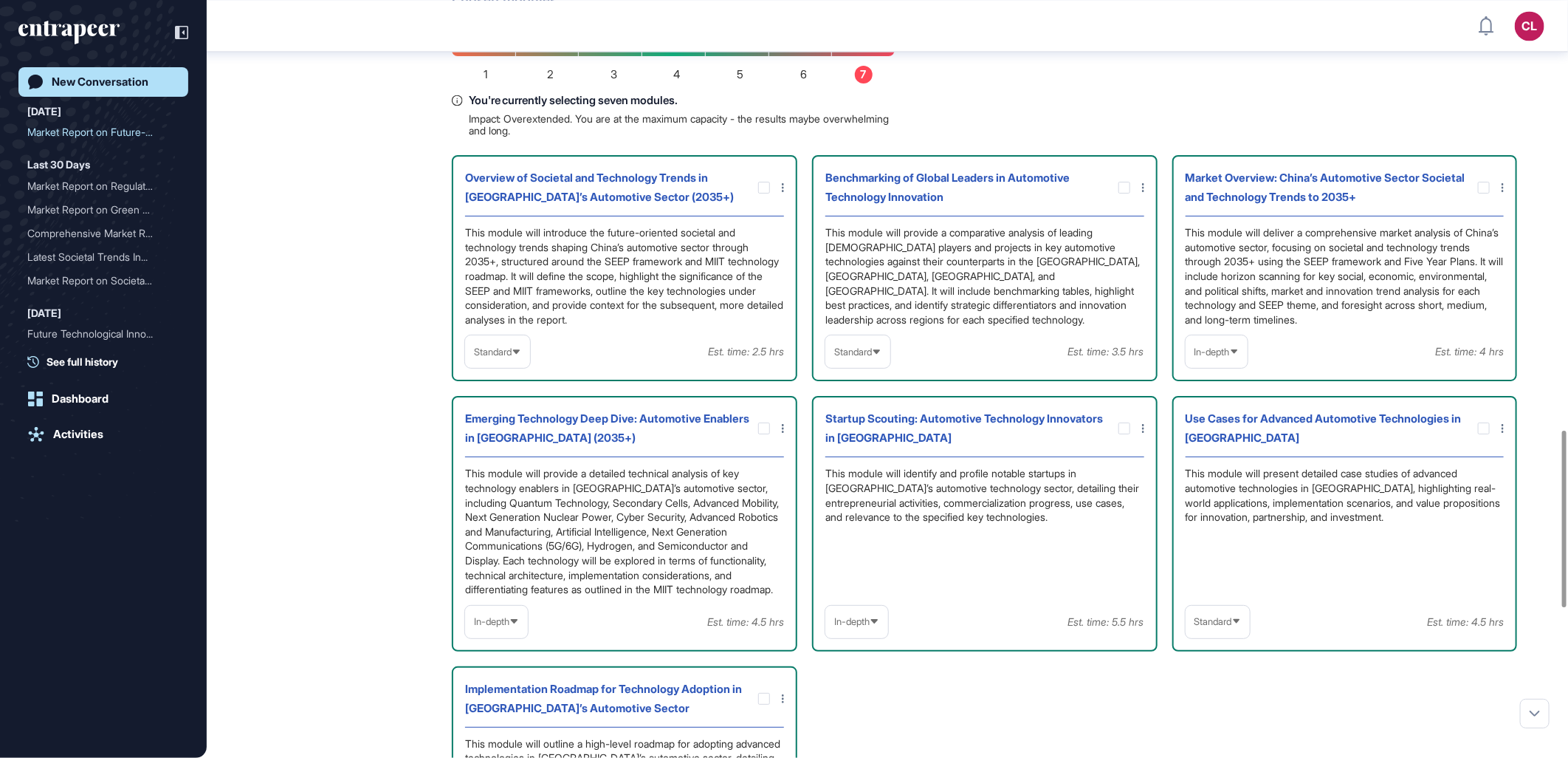
click at [1220, 636] on div "Standard" at bounding box center [1217, 622] width 65 height 29
click at [1221, 727] on li "In-depth" at bounding box center [1218, 716] width 56 height 30
click at [1347, 709] on div "Overview of Societal and Technology Trends in [GEOGRAPHIC_DATA]’s Automotive Se…" at bounding box center [986, 501] width 1069 height 693
click at [1219, 627] on span "In-depth" at bounding box center [1212, 621] width 36 height 11
click at [1224, 689] on li "Standard" at bounding box center [1217, 686] width 54 height 30
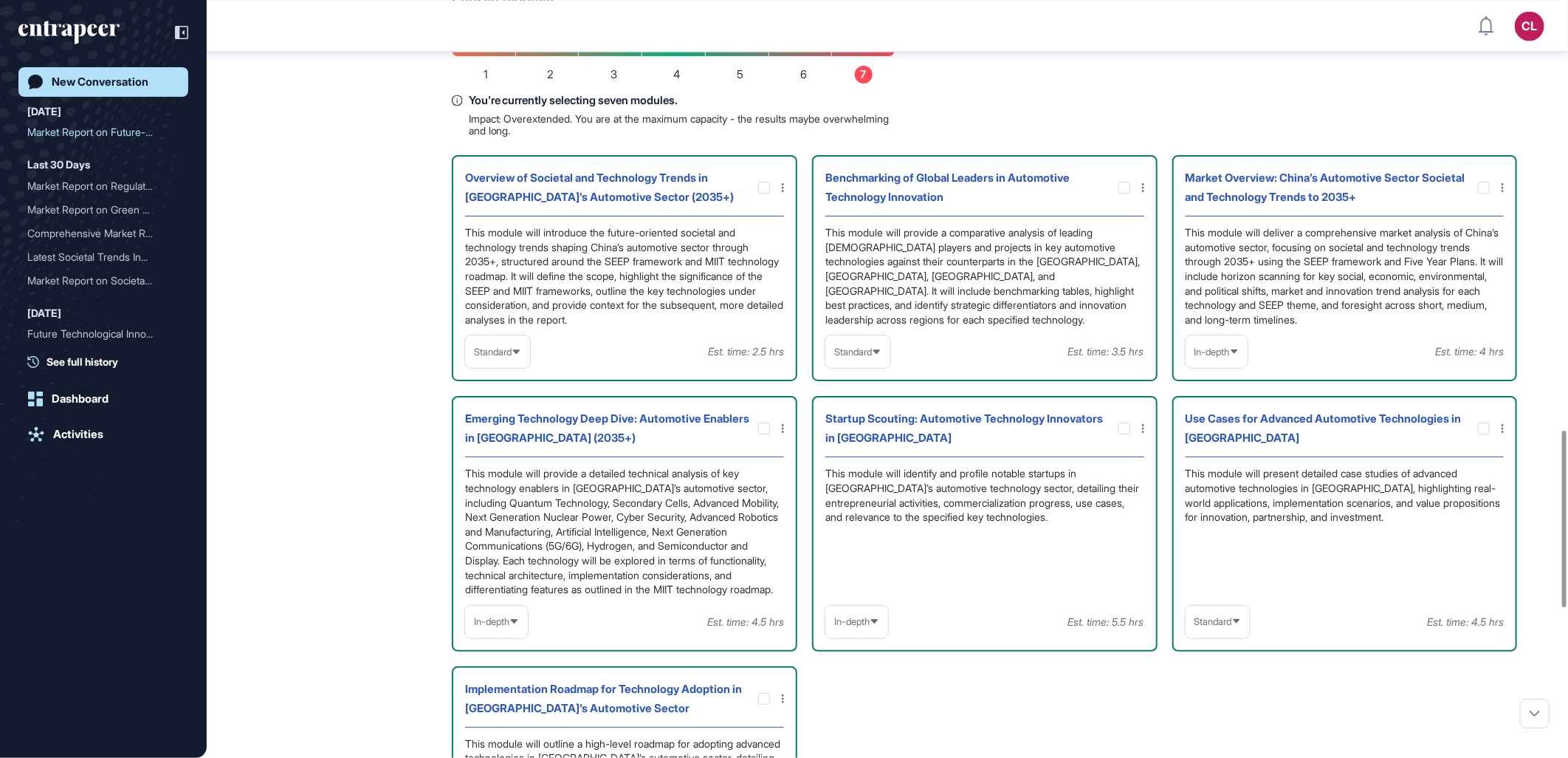
click at [1323, 650] on div "Use Cases for Advanced Automotive Technologies in [GEOGRAPHIC_DATA] This module…" at bounding box center [1345, 522] width 345 height 254
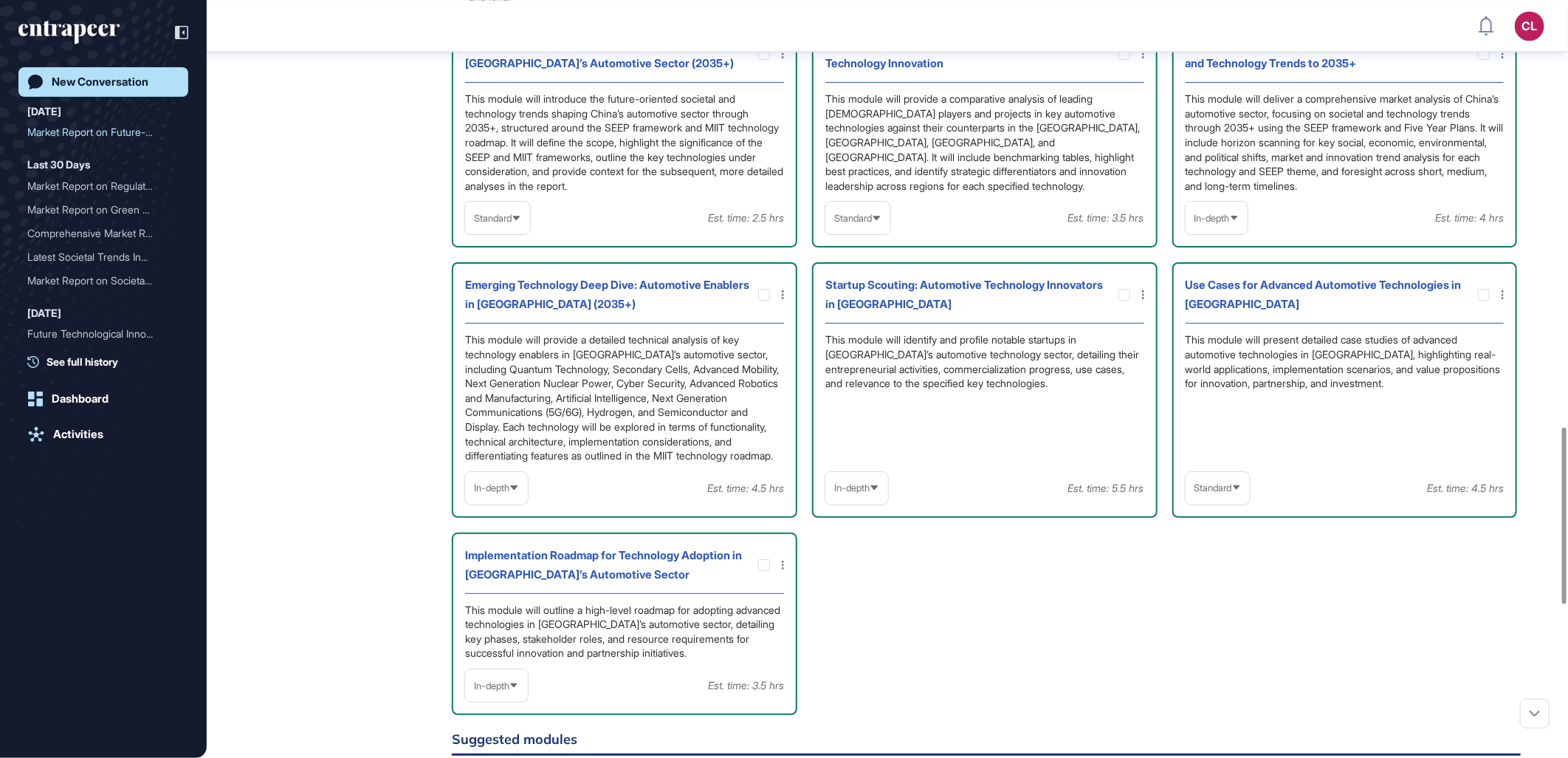
scroll to position [1823, 0]
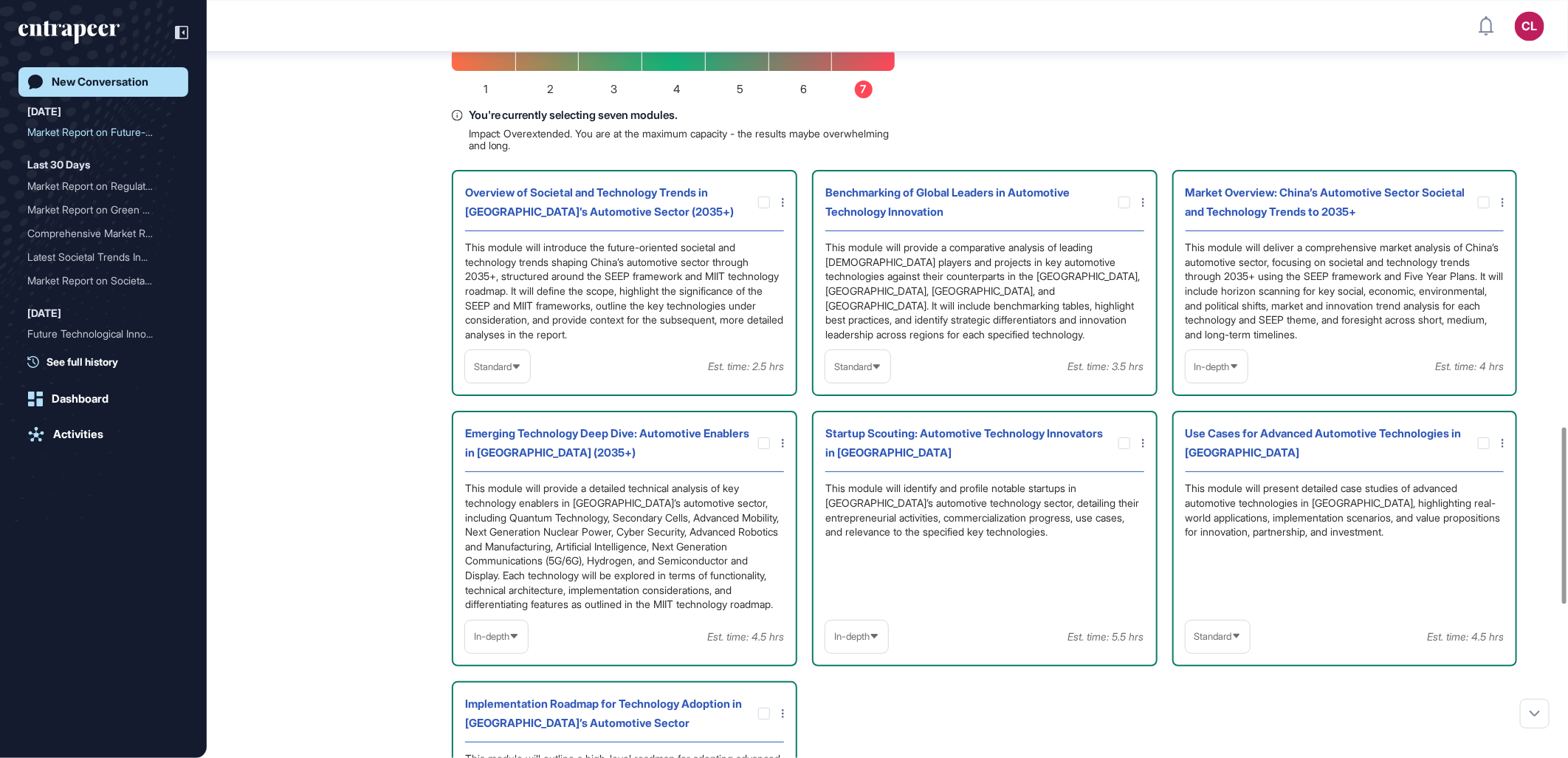
click at [901, 369] on div "Standard Est. time: 3.5 hrs" at bounding box center [985, 366] width 319 height 33
click at [860, 342] on div "Benchmarking of Global Leaders in Automotive Technology Innovation This module …" at bounding box center [984, 283] width 345 height 226
click at [872, 361] on span "Standard" at bounding box center [853, 365] width 38 height 11
click at [845, 449] on li "In-depth" at bounding box center [857, 460] width 56 height 30
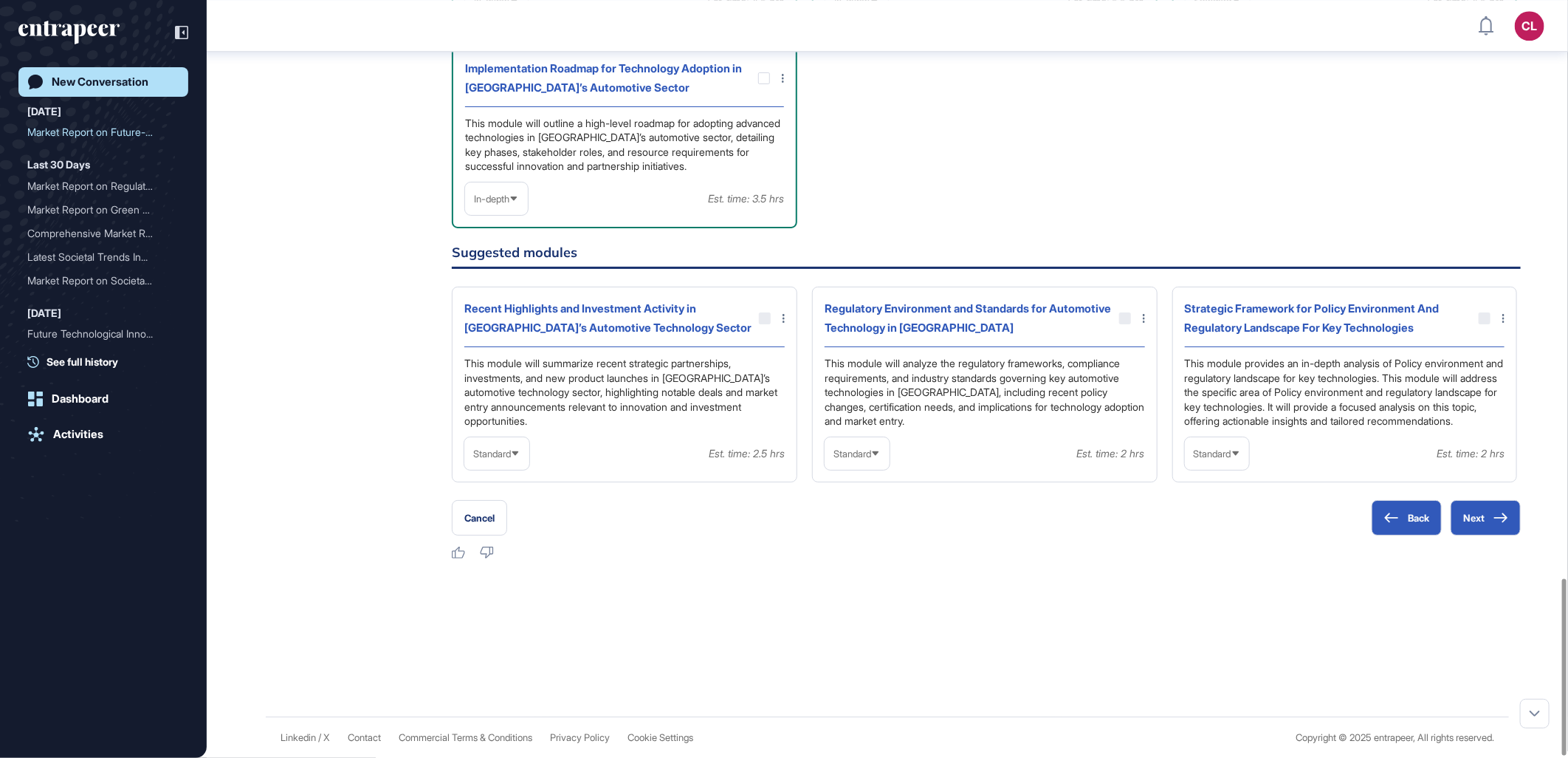
scroll to position [2479, 0]
click at [609, 362] on div "This module will summarize recent strategic partnerships, investments, and new …" at bounding box center [624, 392] width 320 height 73
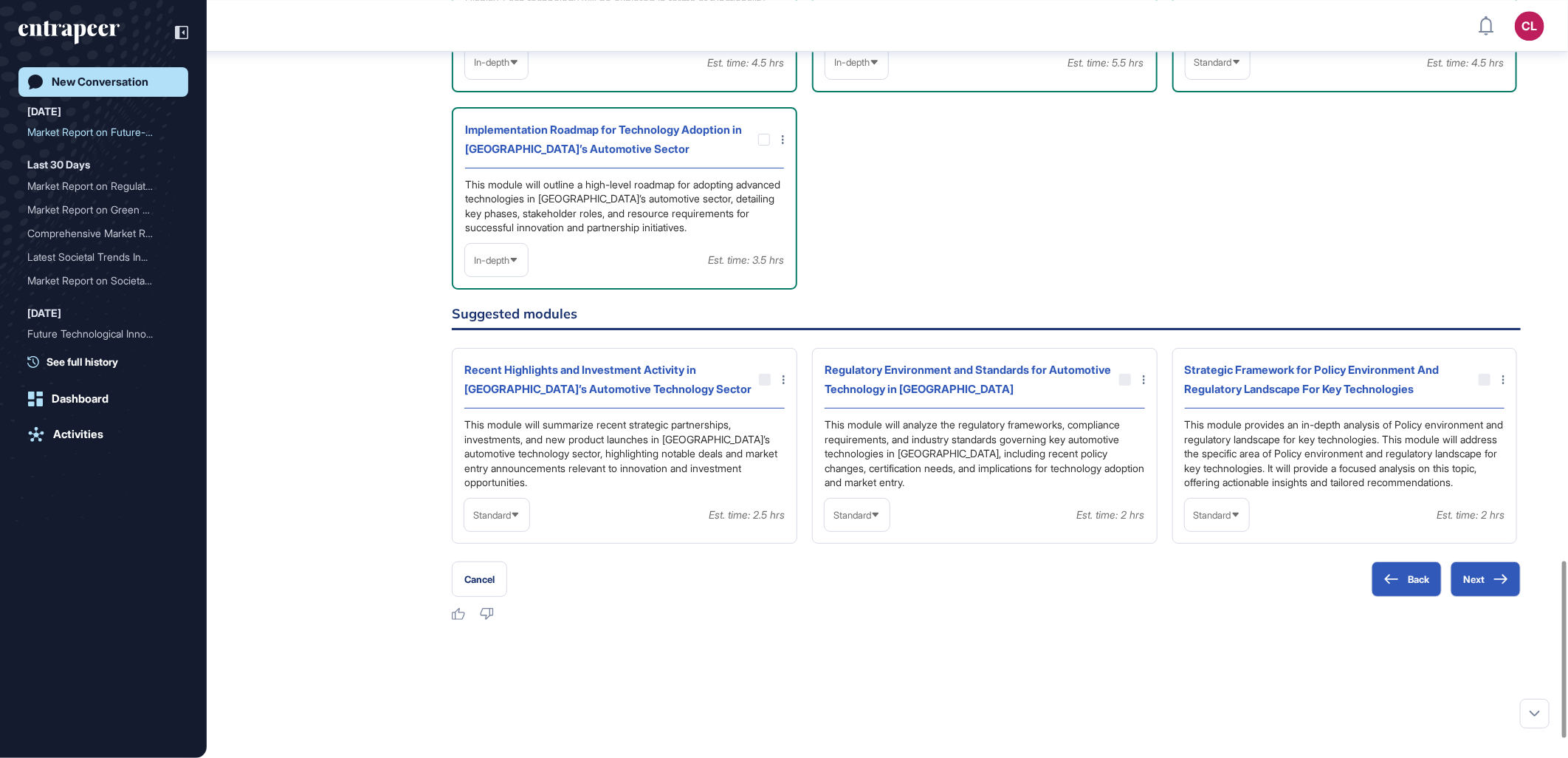
scroll to position [2070, 0]
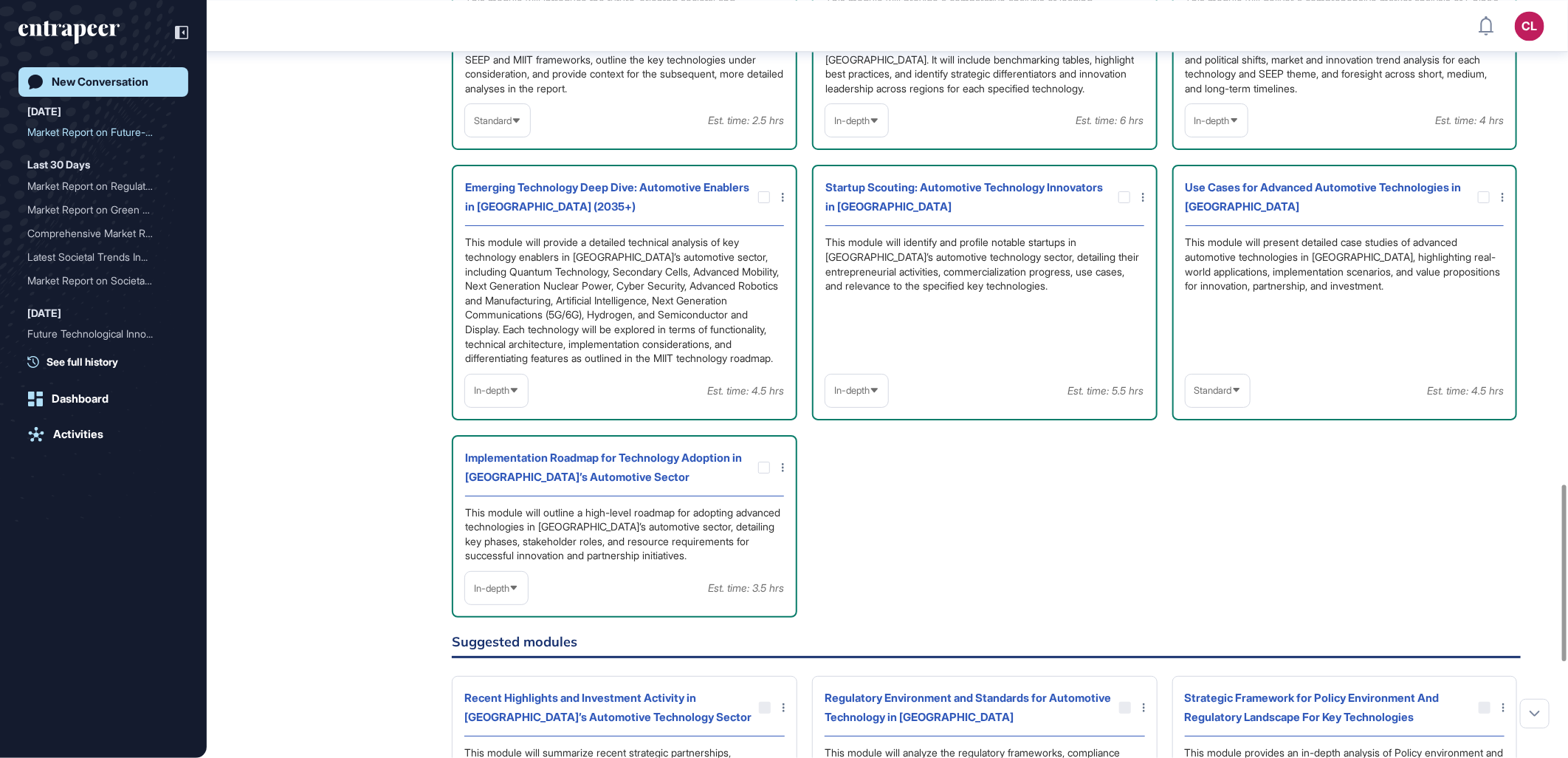
click at [1492, 191] on div at bounding box center [1484, 197] width 39 height 12
click at [0, 0] on icon at bounding box center [0, 0] width 0 height 0
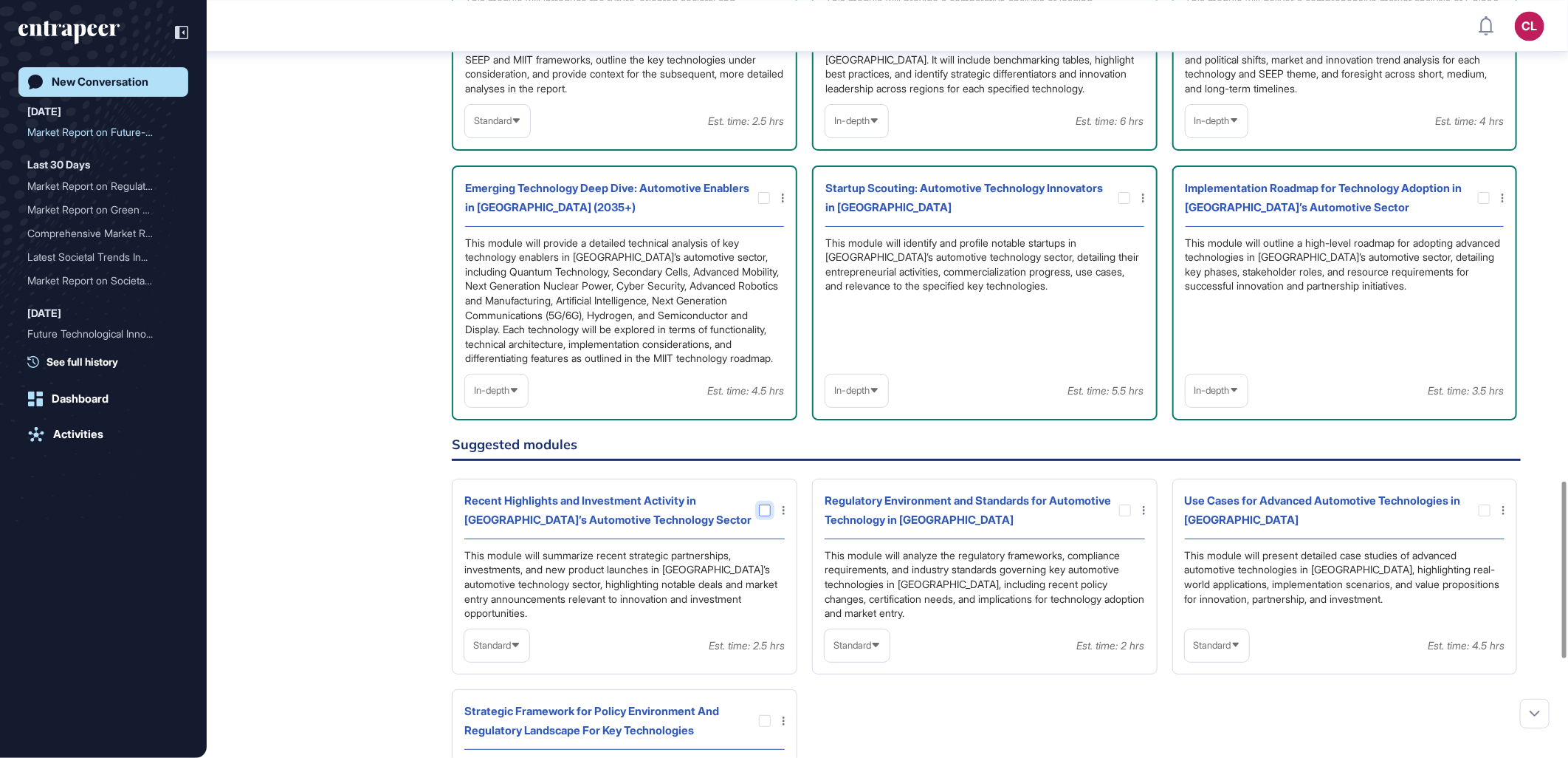
click at [768, 516] on div at bounding box center [765, 510] width 12 height 12
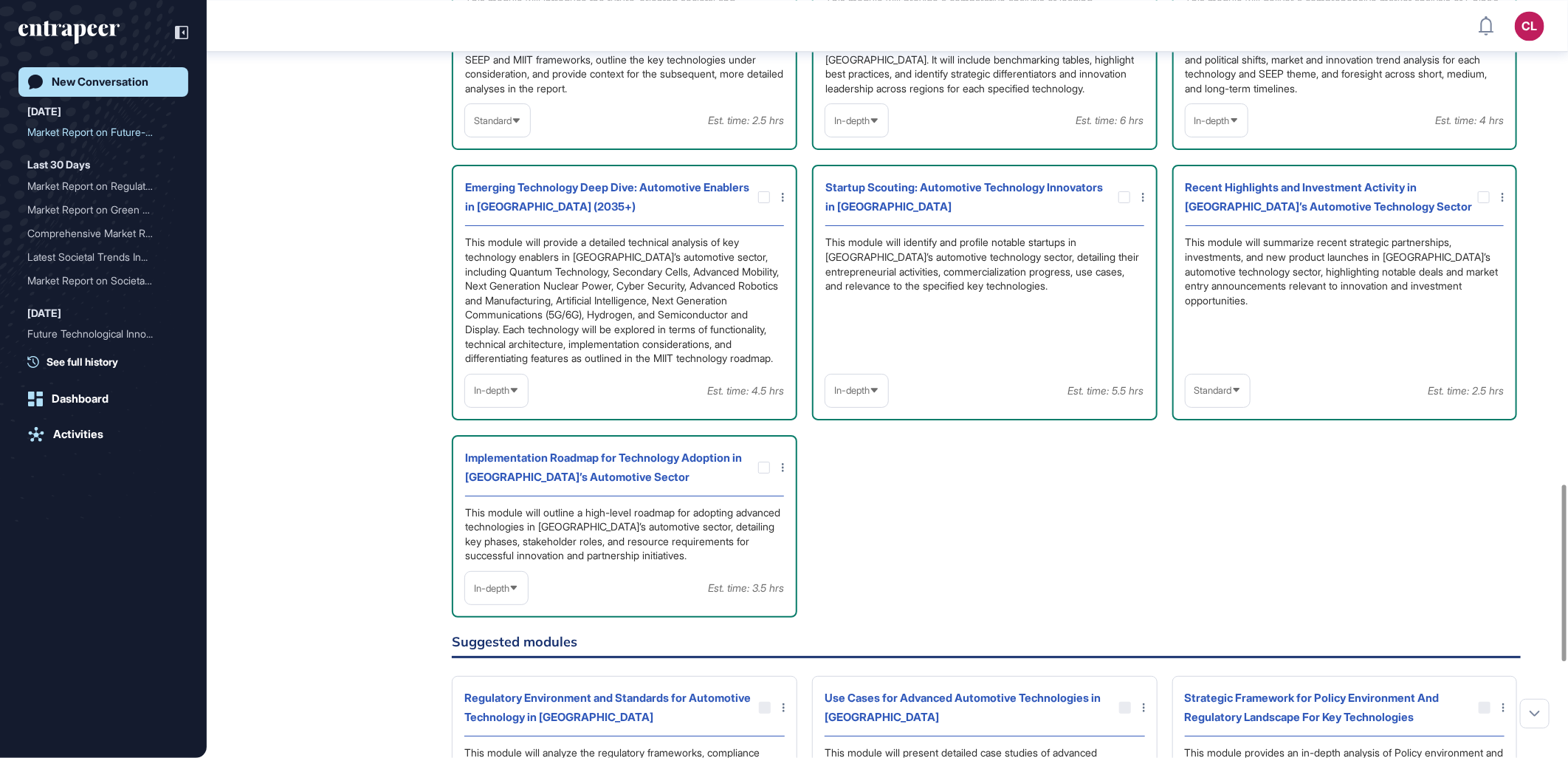
click at [1238, 395] on icon at bounding box center [1237, 391] width 10 height 10
click at [1213, 492] on li "In-depth" at bounding box center [1218, 484] width 56 height 30
drag, startPoint x: 1366, startPoint y: 544, endPoint x: 1411, endPoint y: 355, distance: 194.3
click at [1368, 542] on div "Overview of Societal and Technology Trends in [GEOGRAPHIC_DATA]’s Automotive Se…" at bounding box center [986, 270] width 1069 height 693
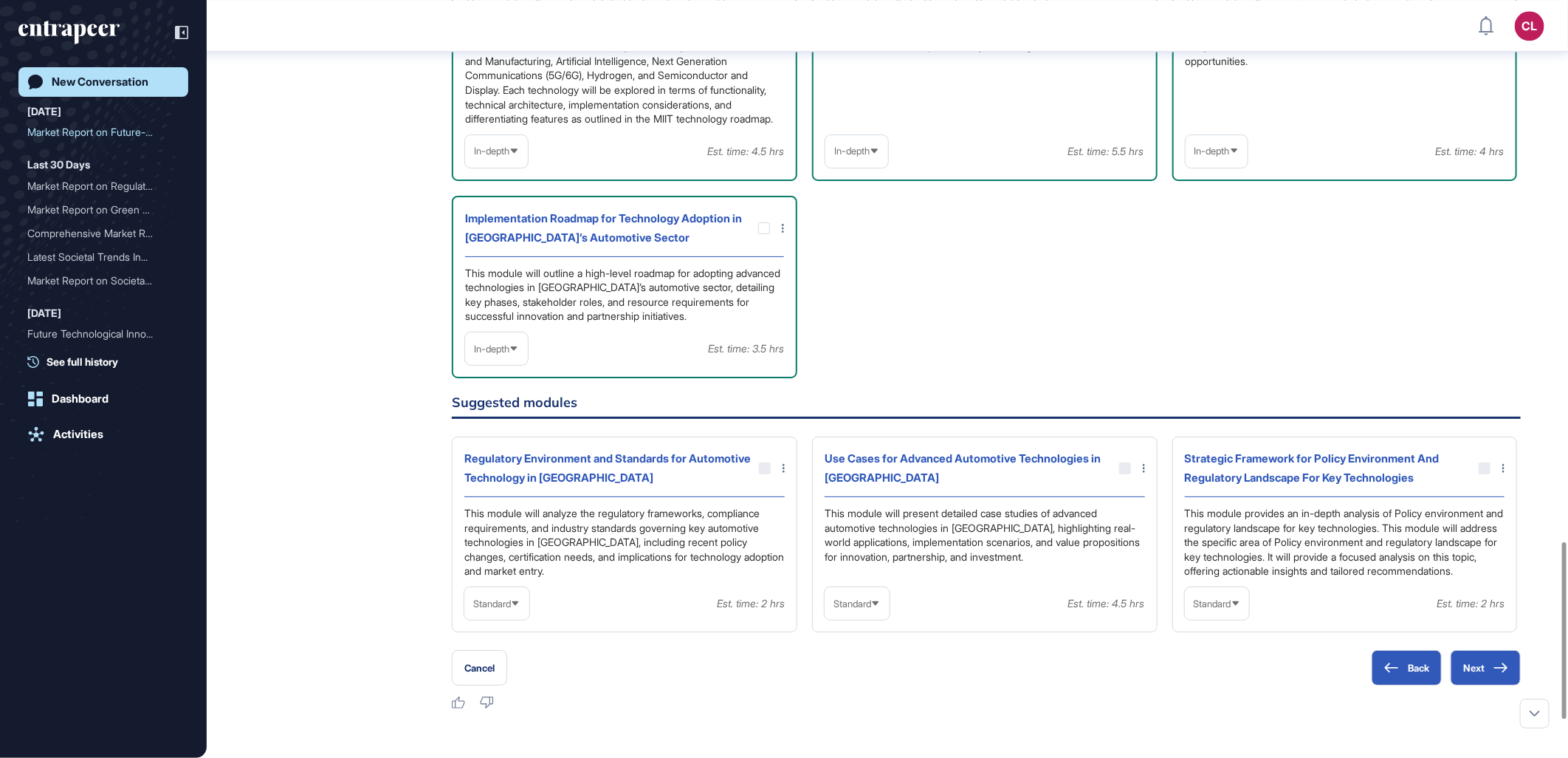
scroll to position [2316, 0]
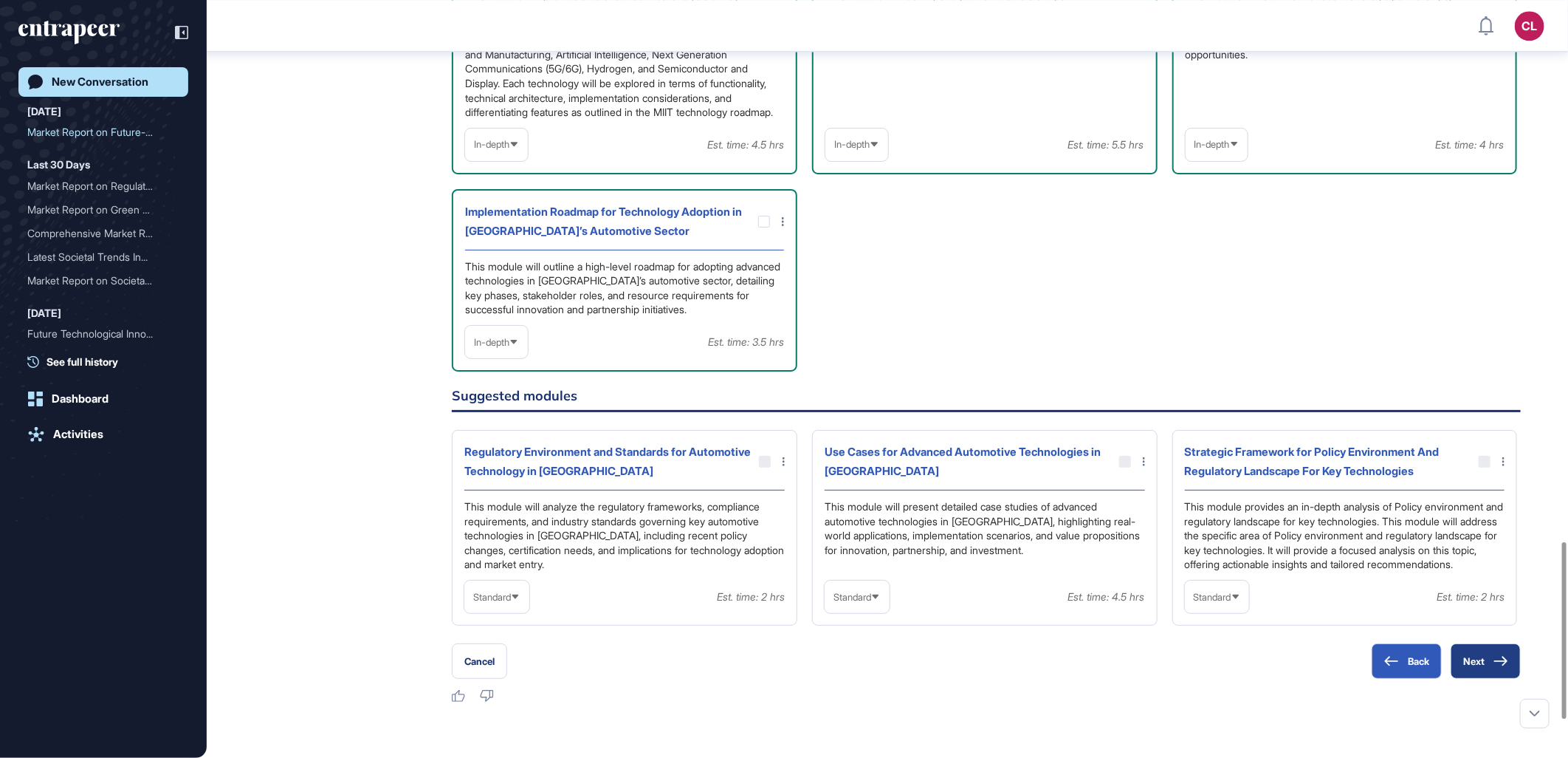
click at [1490, 679] on button "Next" at bounding box center [1486, 660] width 71 height 36
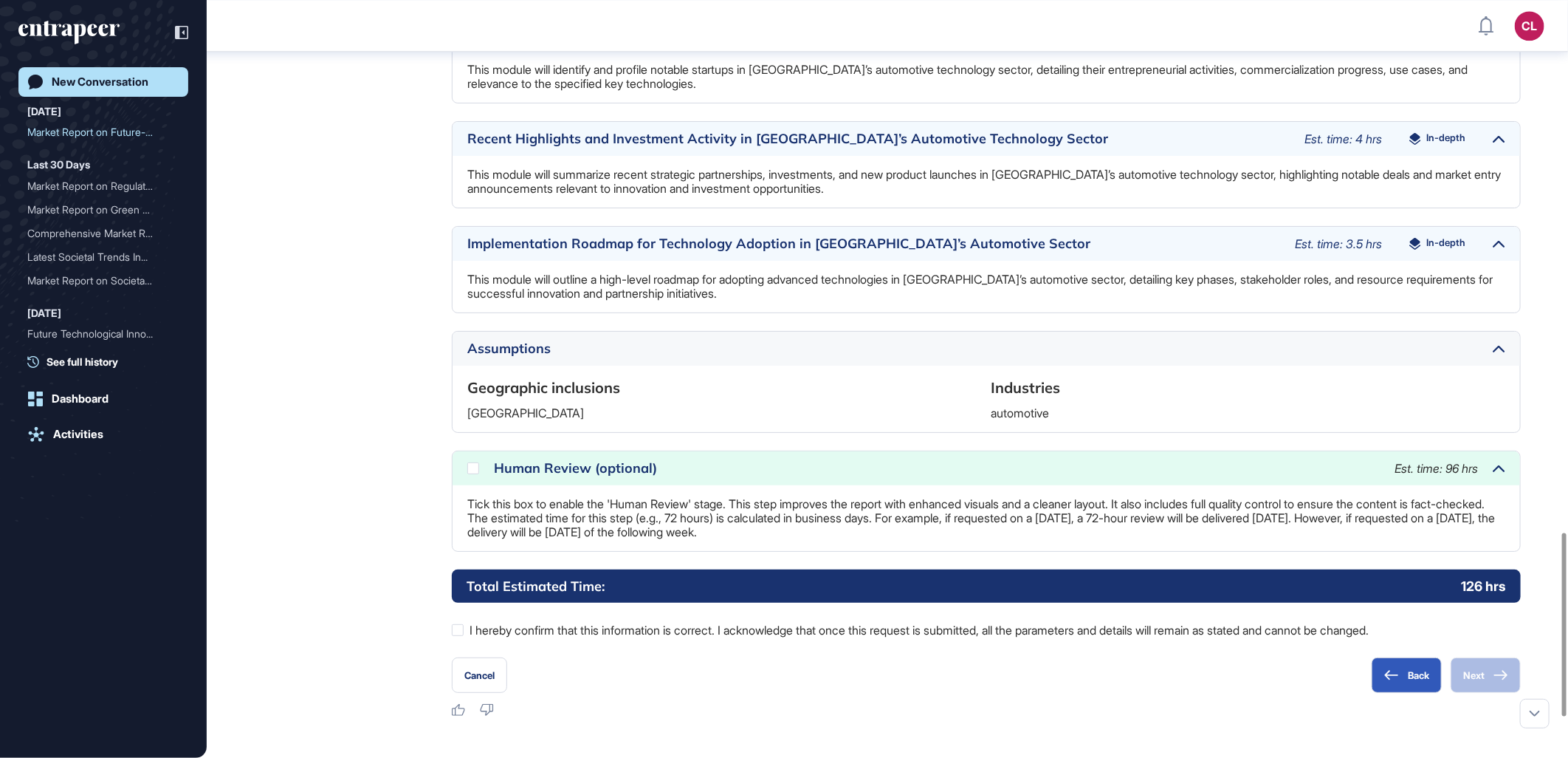
scroll to position [2336, 0]
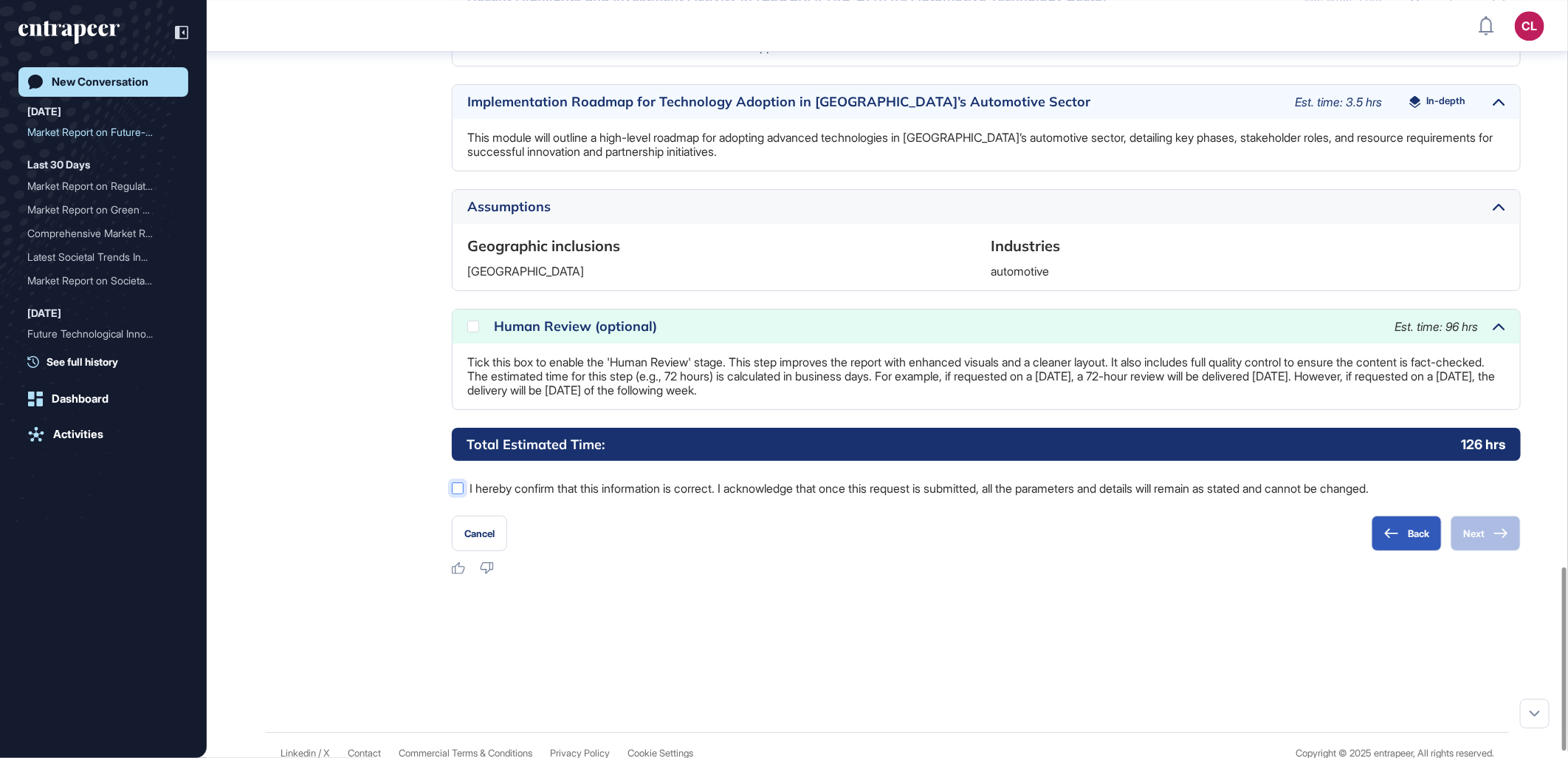
click at [573, 498] on label "I hereby confirm that this information is correct. I acknowledge that once this…" at bounding box center [986, 488] width 1069 height 19
click at [1511, 551] on button "Next" at bounding box center [1486, 533] width 71 height 36
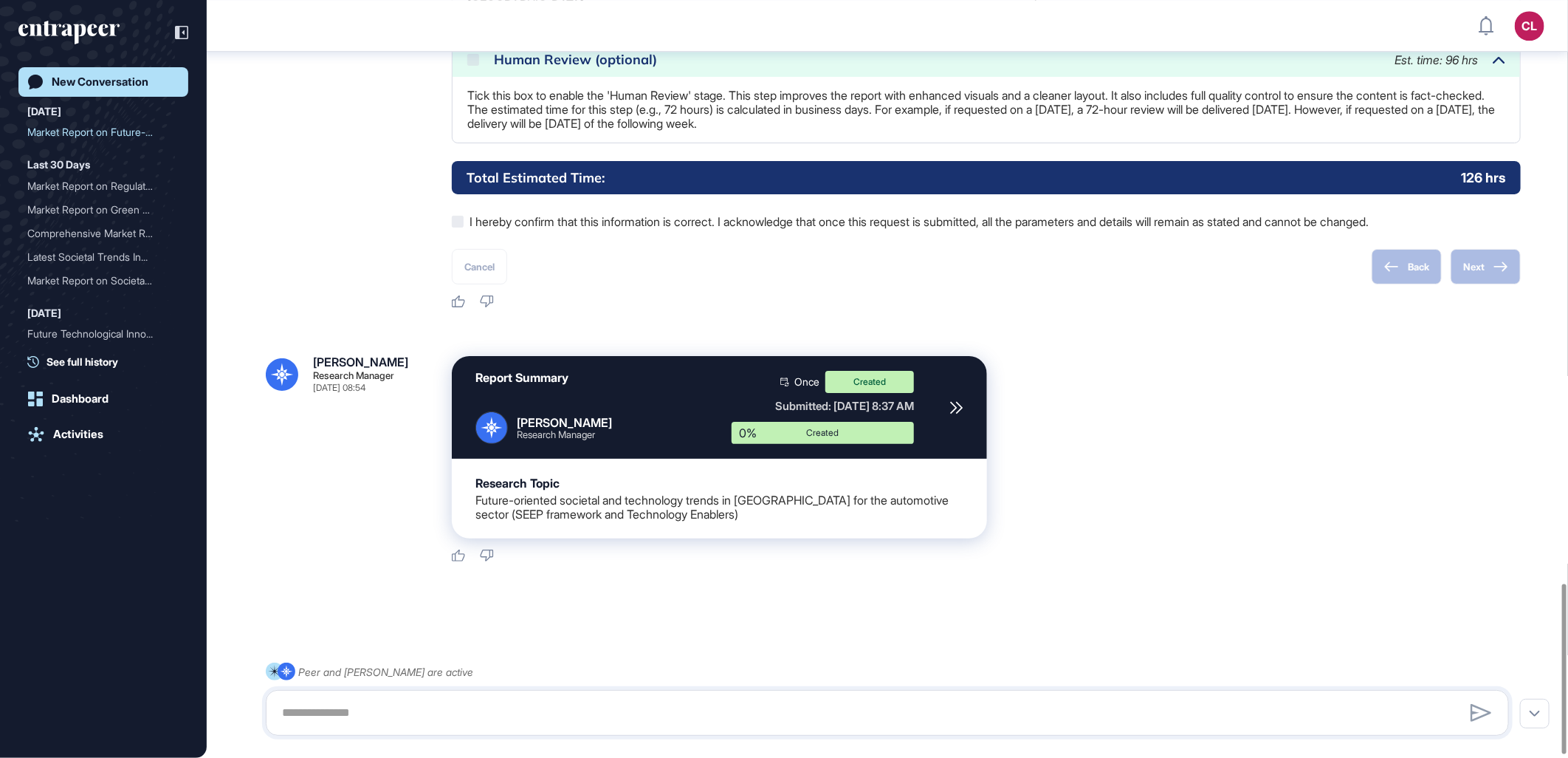
scroll to position [2617, 0]
